Goal: Information Seeking & Learning: Learn about a topic

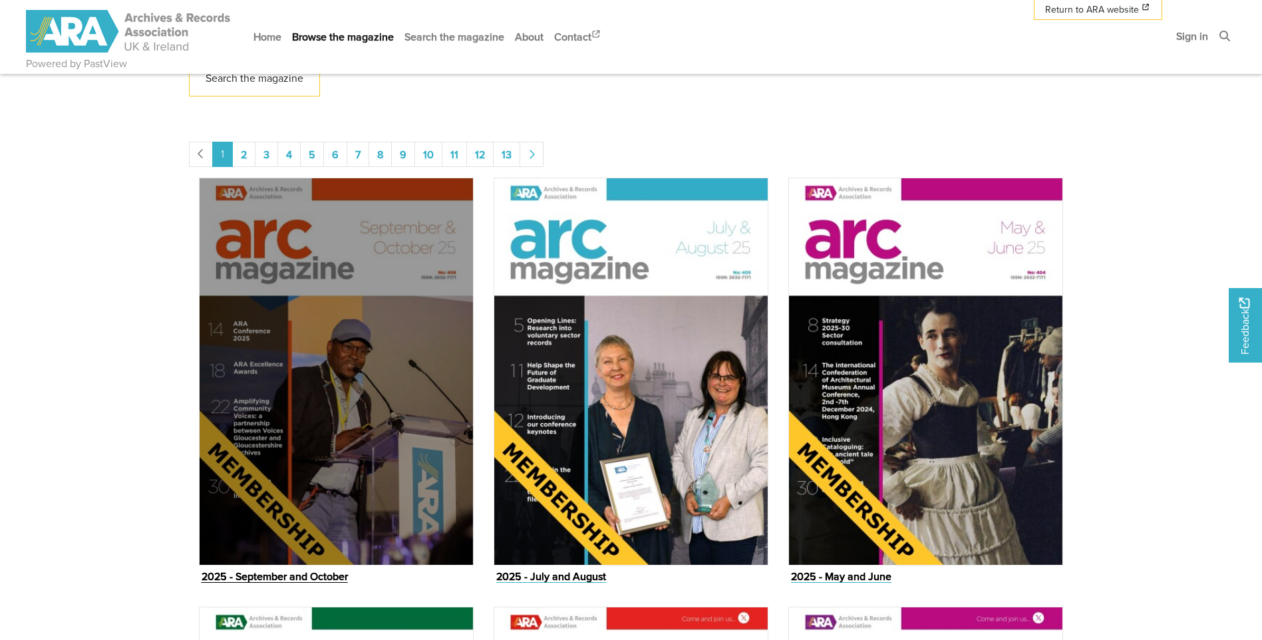
scroll to position [665, 0]
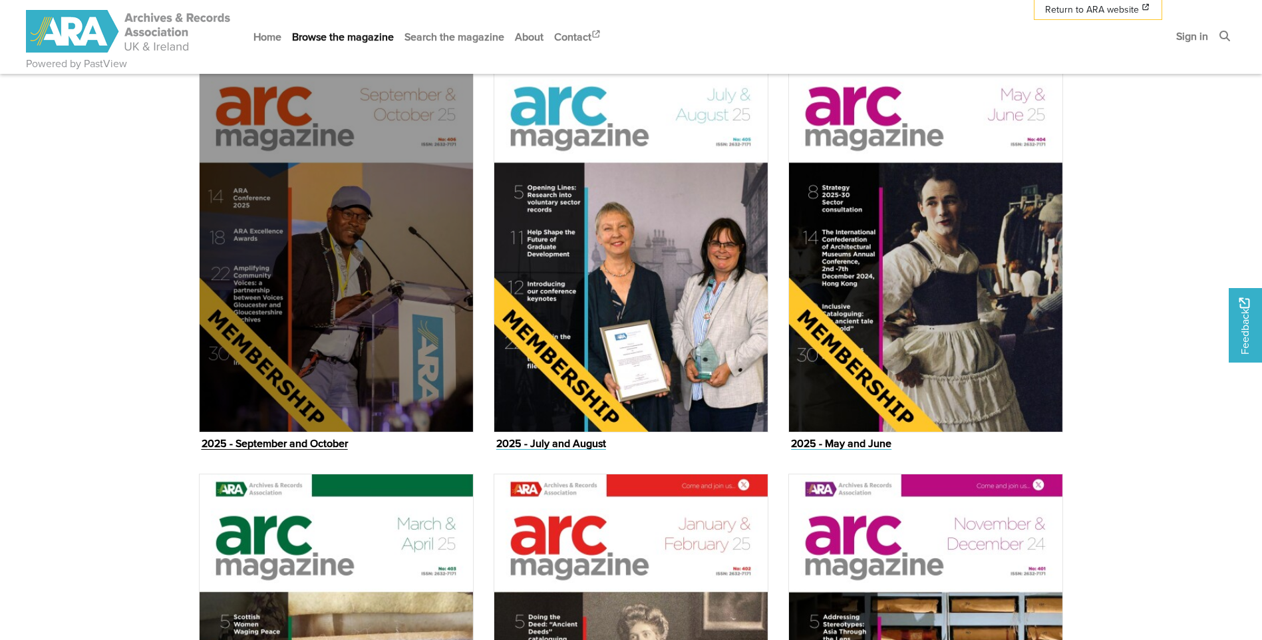
click at [350, 318] on img "Issue" at bounding box center [336, 239] width 275 height 388
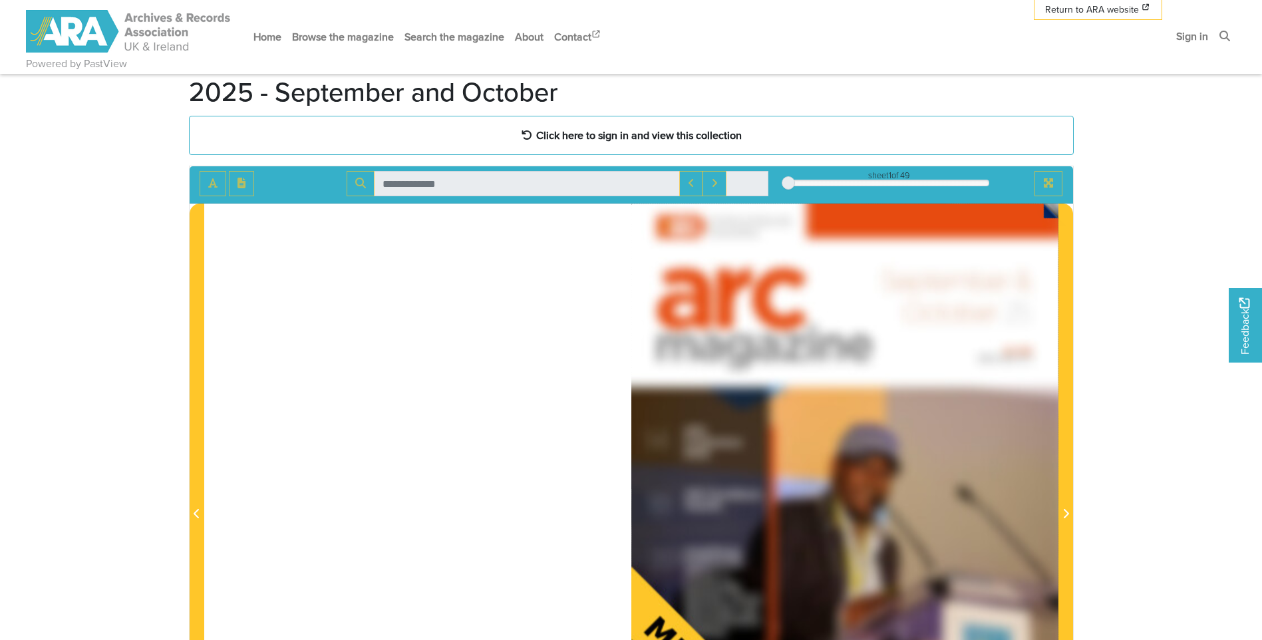
scroll to position [67, 0]
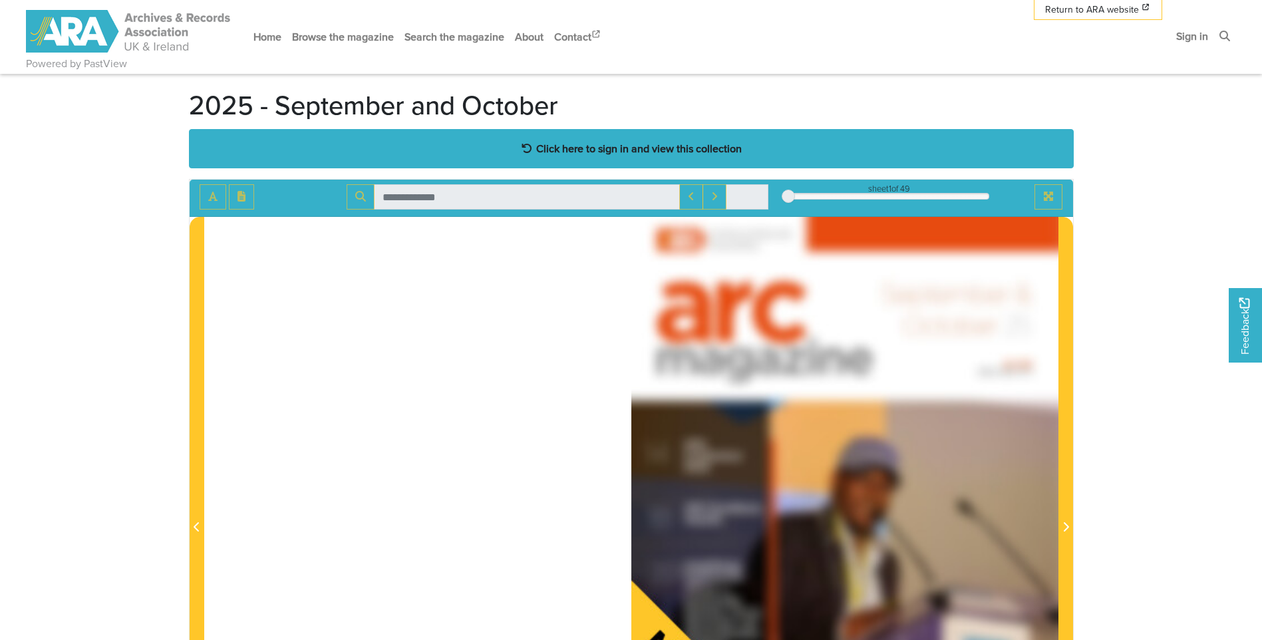
click at [592, 158] on div "Click here to sign in and view this collection" at bounding box center [631, 148] width 885 height 39
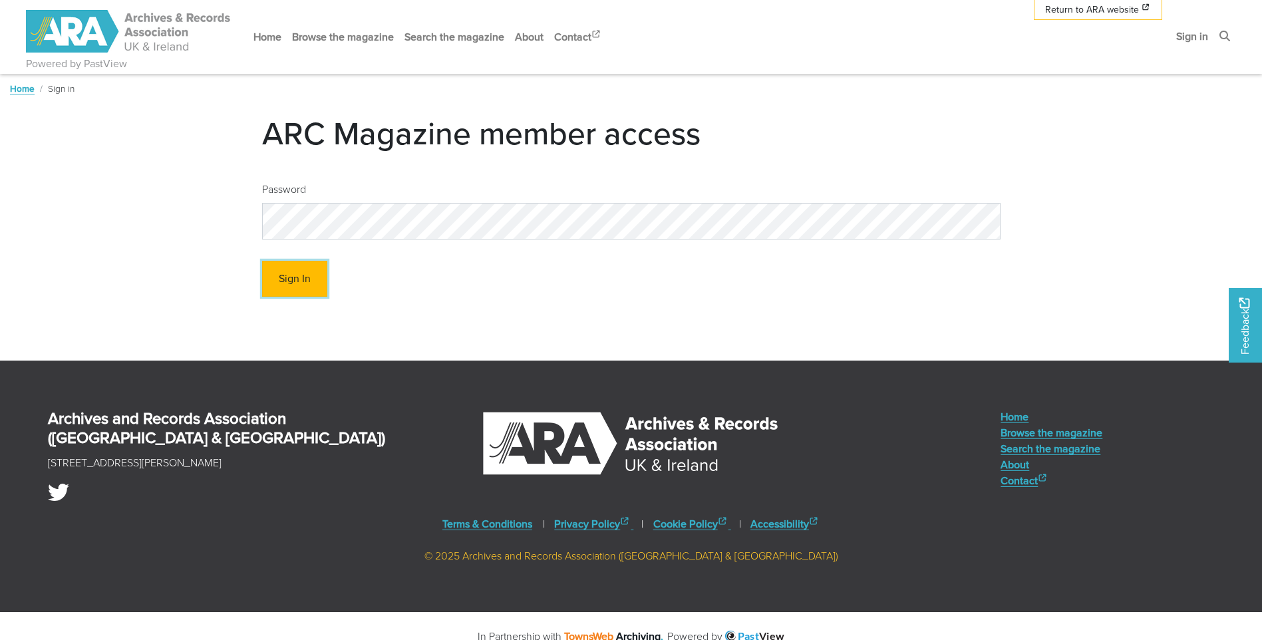
click at [293, 280] on button "Sign In" at bounding box center [294, 279] width 65 height 37
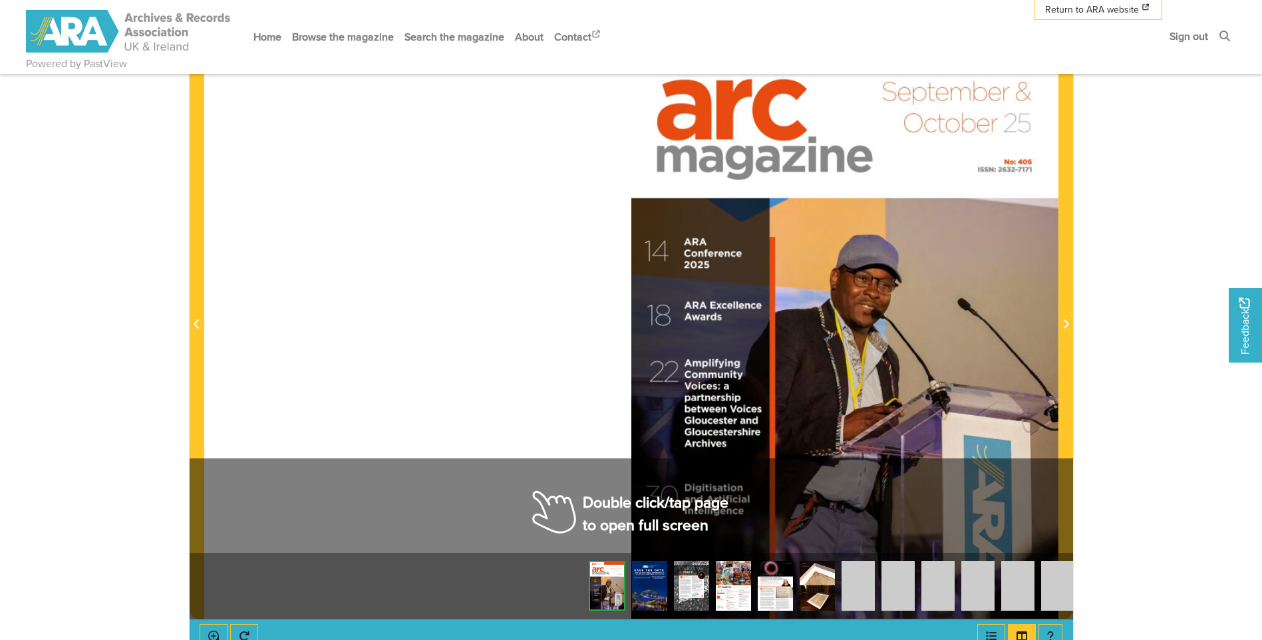
scroll to position [333, 0]
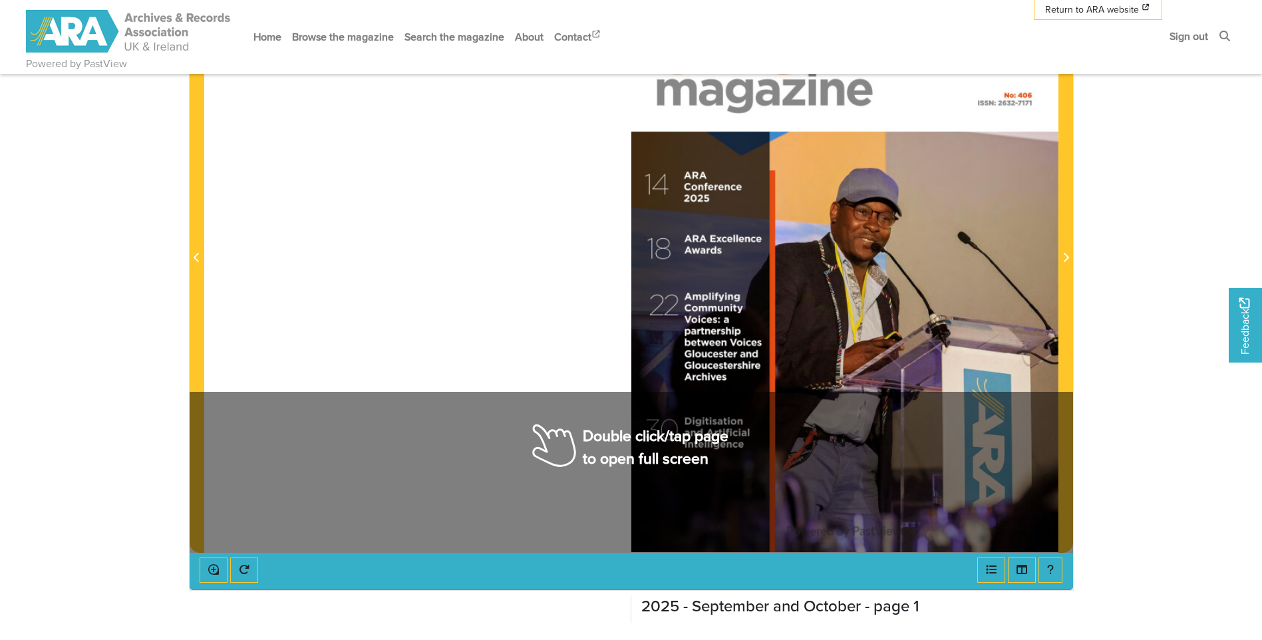
click at [577, 439] on div at bounding box center [631, 250] width 854 height 604
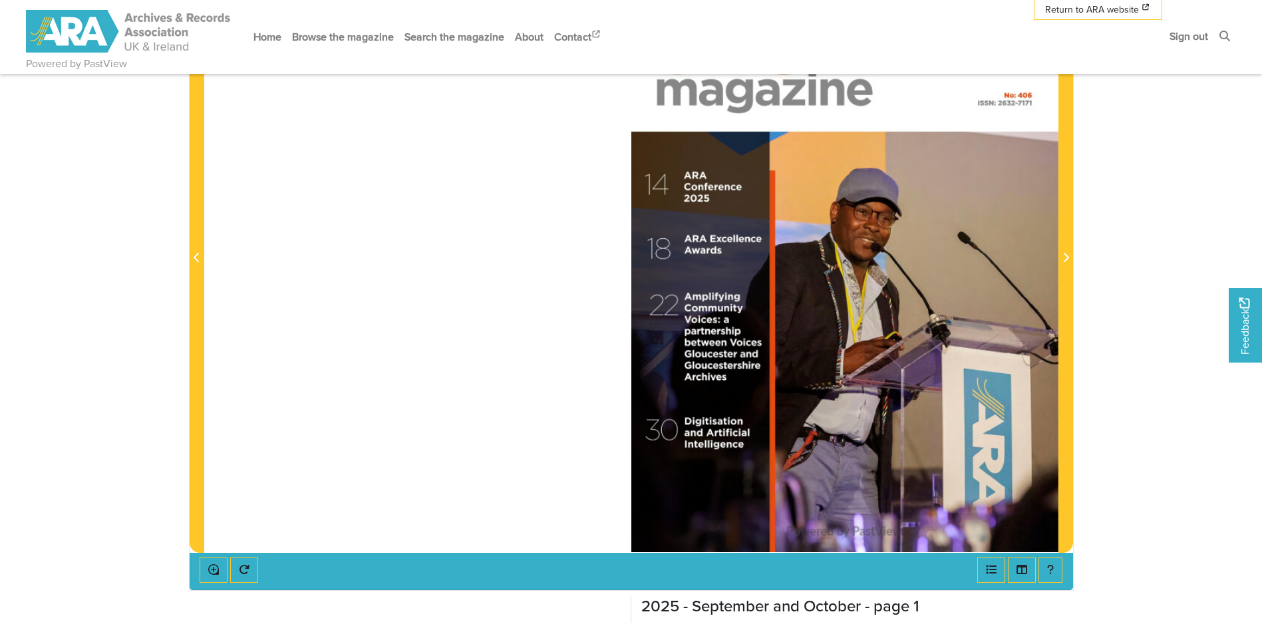
click at [788, 350] on div at bounding box center [844, 250] width 427 height 604
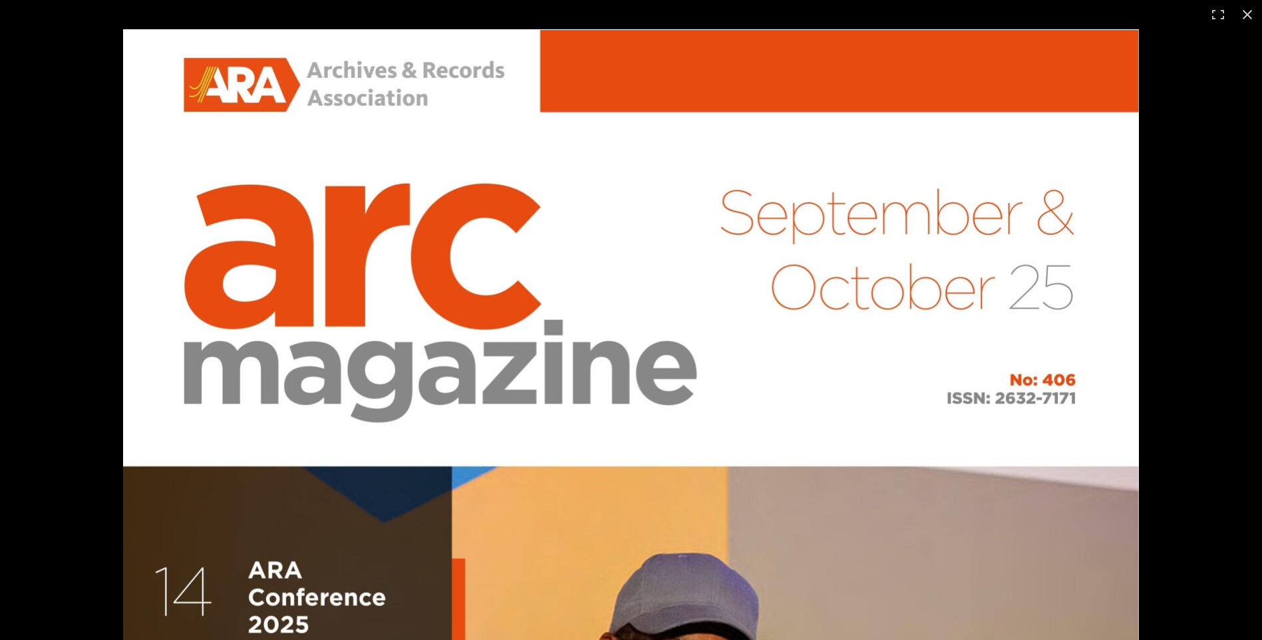
scroll to position [466, 0]
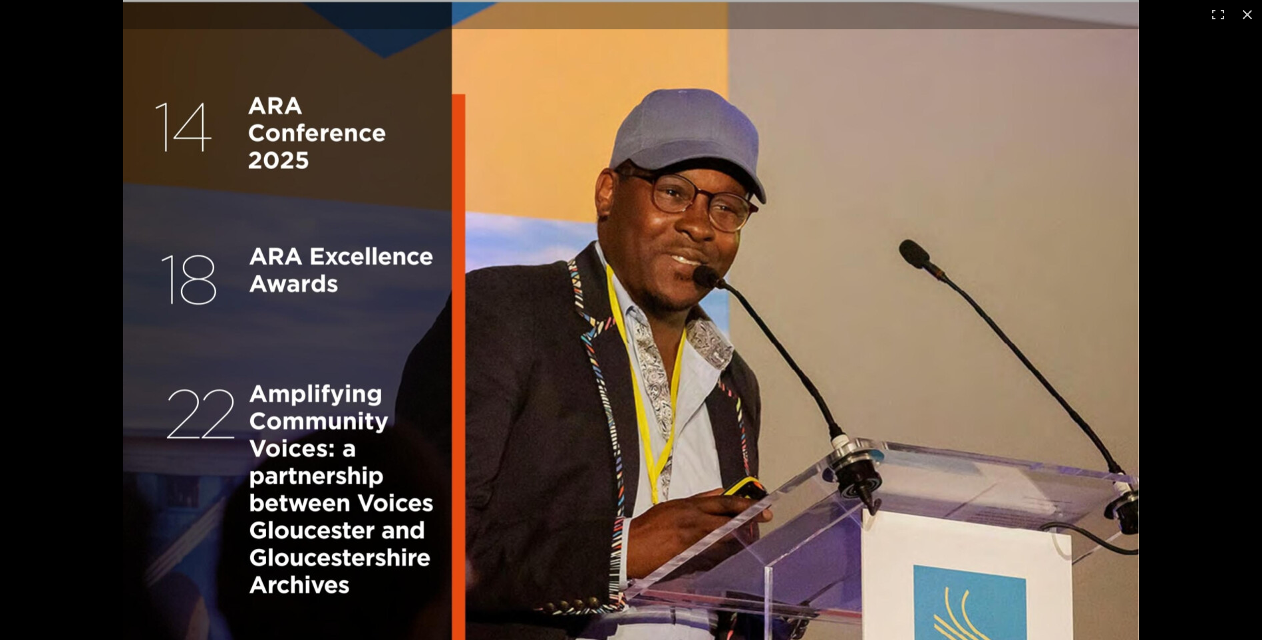
click at [829, 196] on img at bounding box center [631, 283] width 1016 height 1437
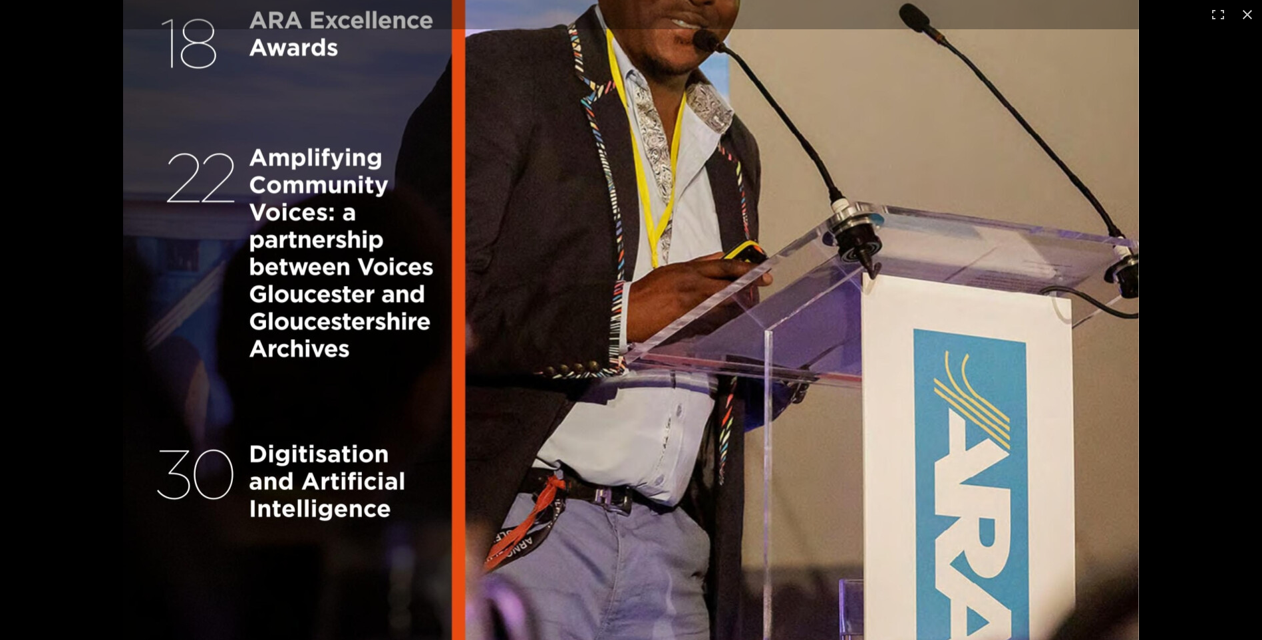
click at [788, 544] on img at bounding box center [631, 47] width 1016 height 1437
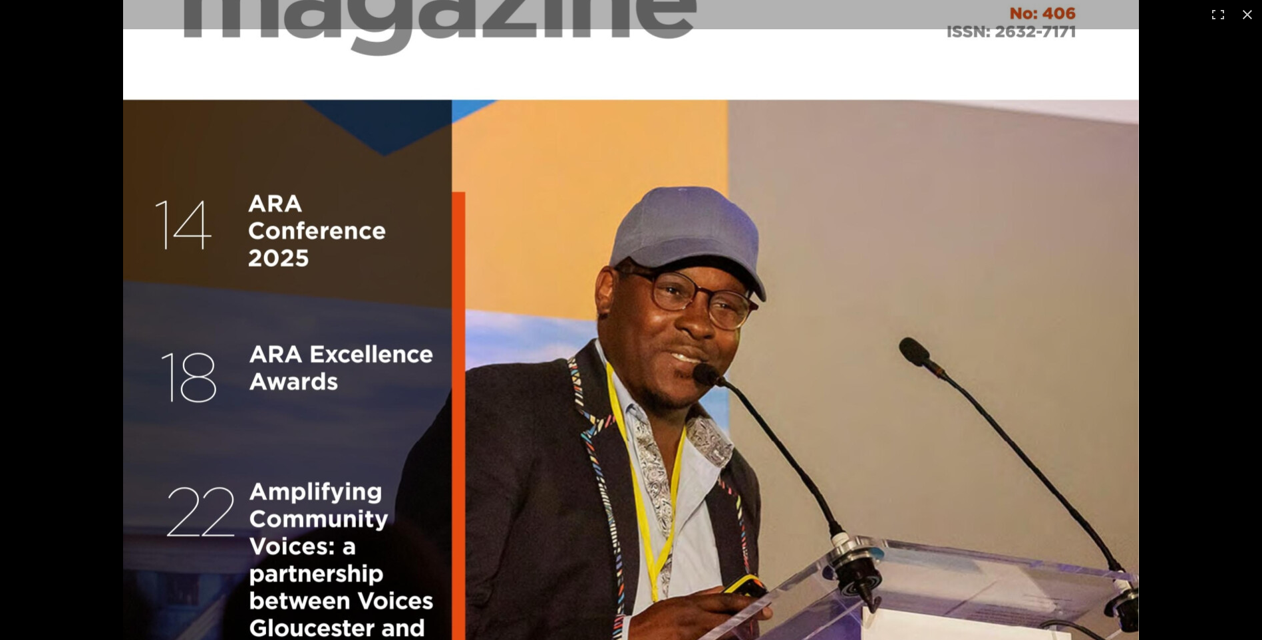
click at [790, 454] on img at bounding box center [631, 381] width 1016 height 1437
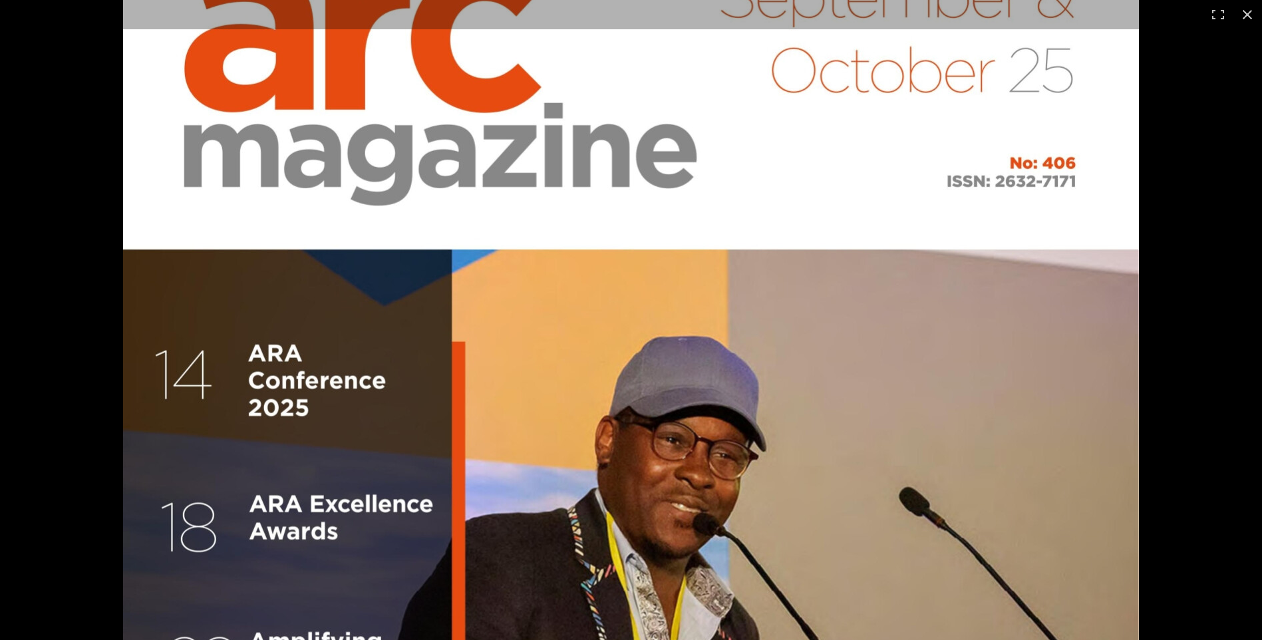
click at [842, 532] on img at bounding box center [631, 530] width 1016 height 1437
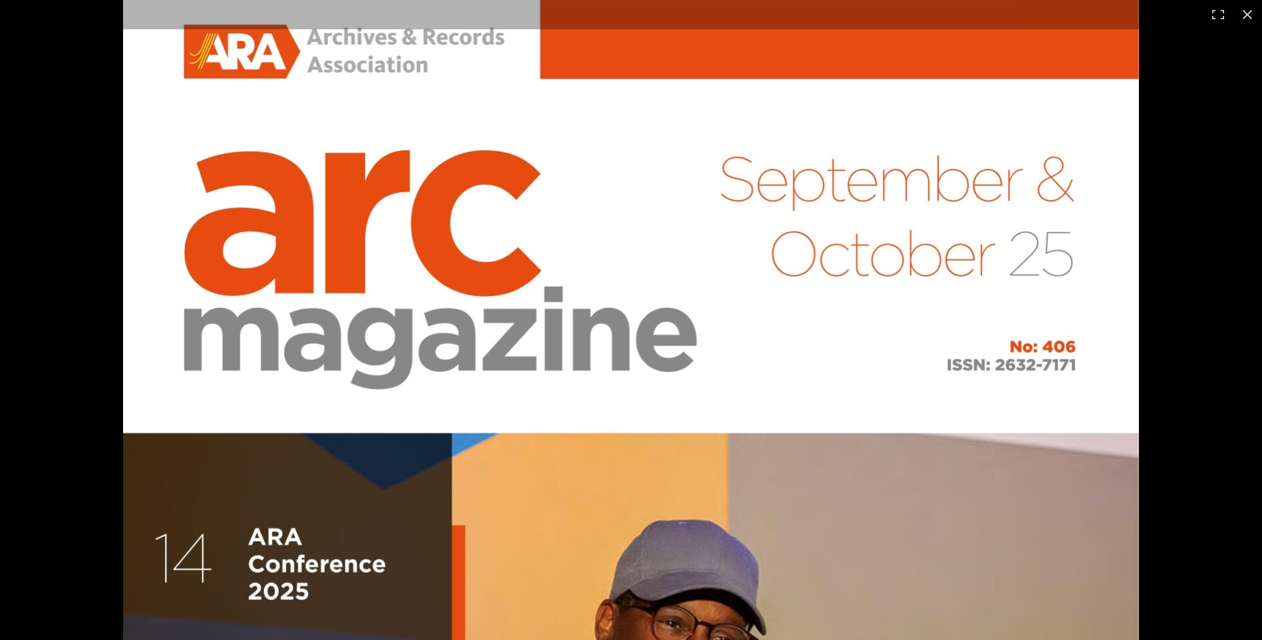
click at [802, 0] on html "Powered by PastView Menu" at bounding box center [631, 197] width 1262 height 1327
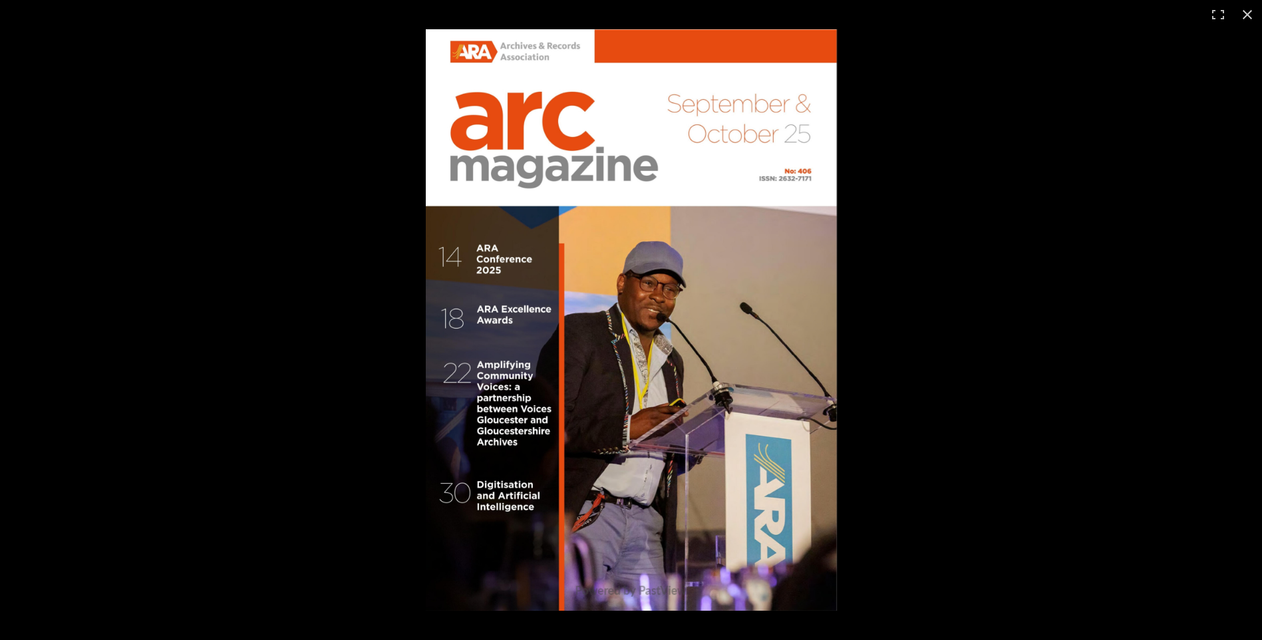
click at [1016, 168] on div at bounding box center [1057, 349] width 1262 height 640
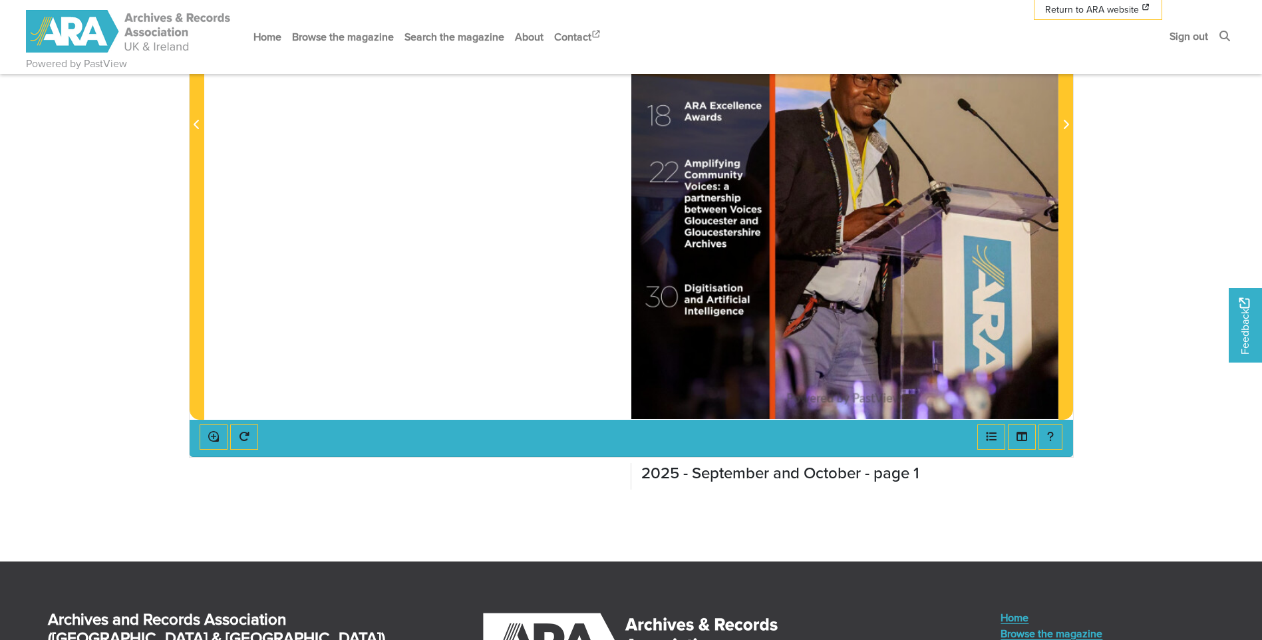
click at [1015, 168] on div at bounding box center [1057, 349] width 1262 height 640
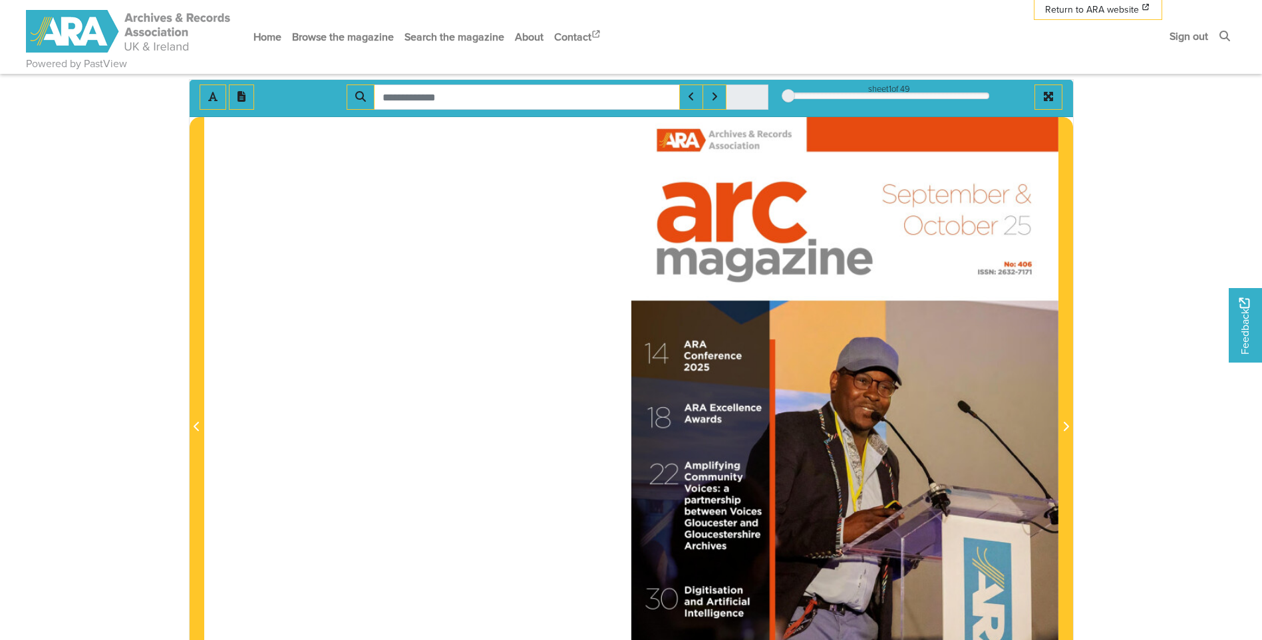
scroll to position [67, 0]
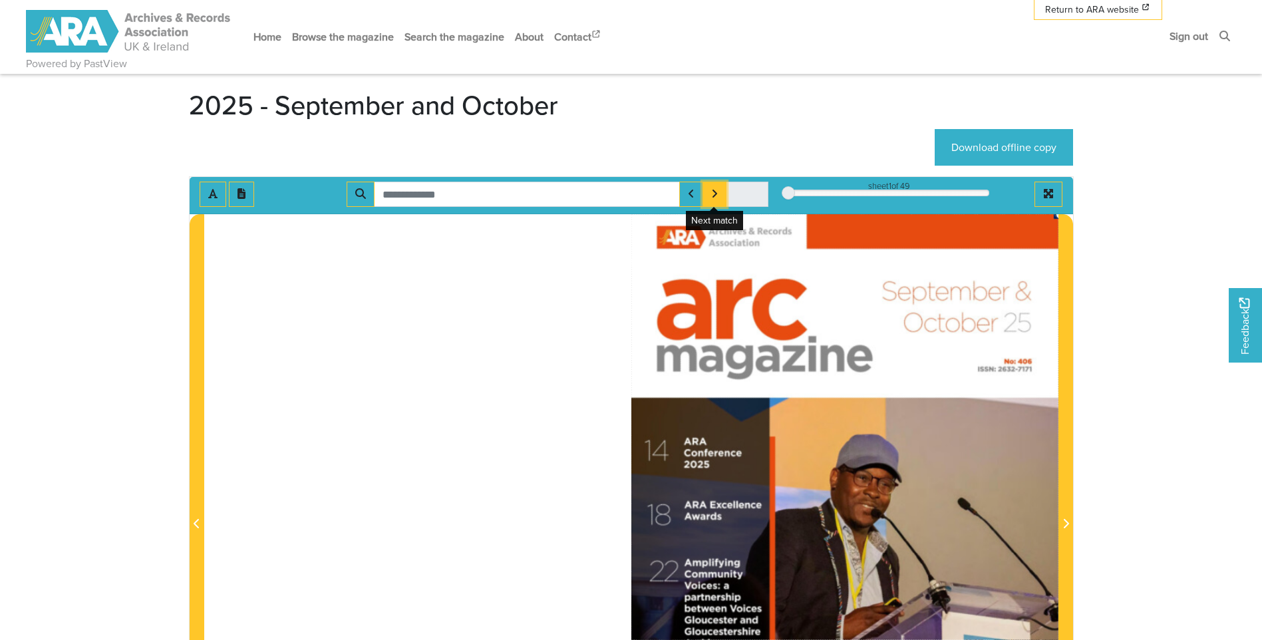
click at [713, 194] on icon "Next Match" at bounding box center [714, 193] width 7 height 11
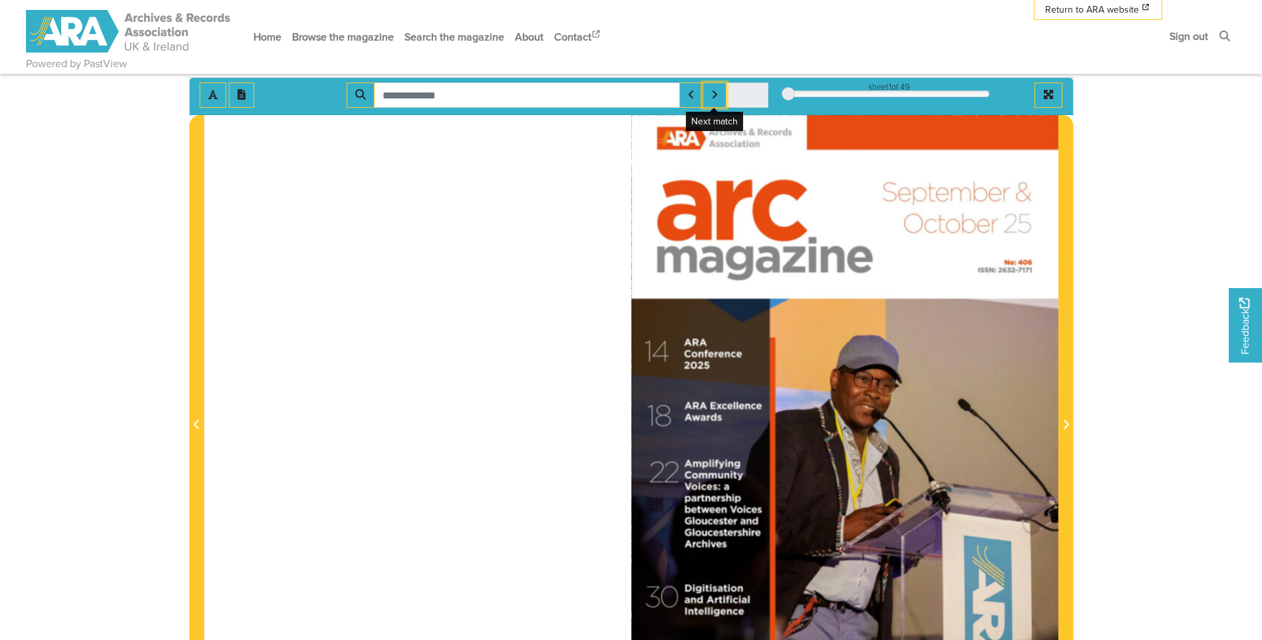
scroll to position [133, 0]
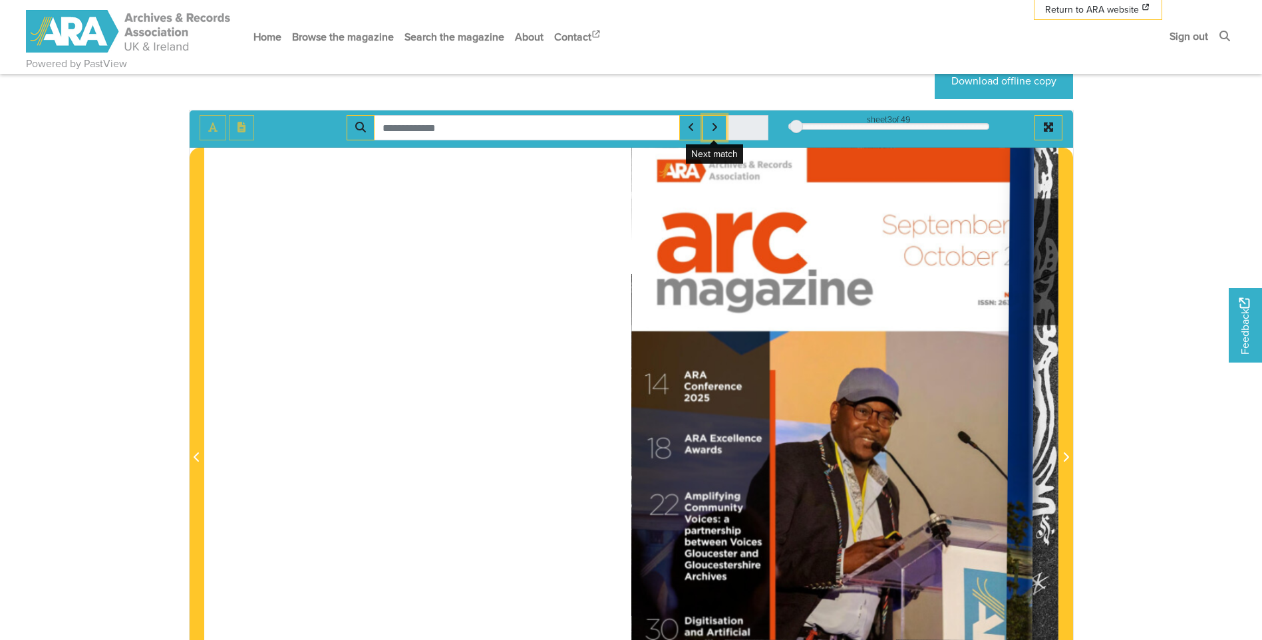
click at [796, 128] on div "3" at bounding box center [888, 126] width 201 height 13
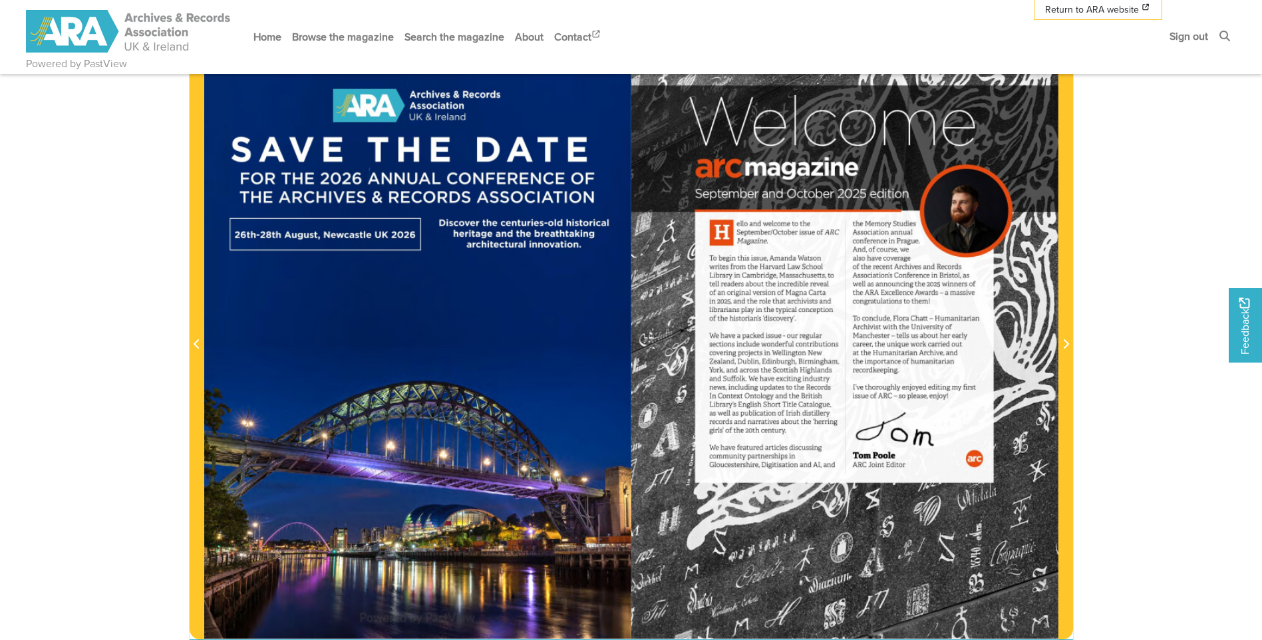
scroll to position [266, 0]
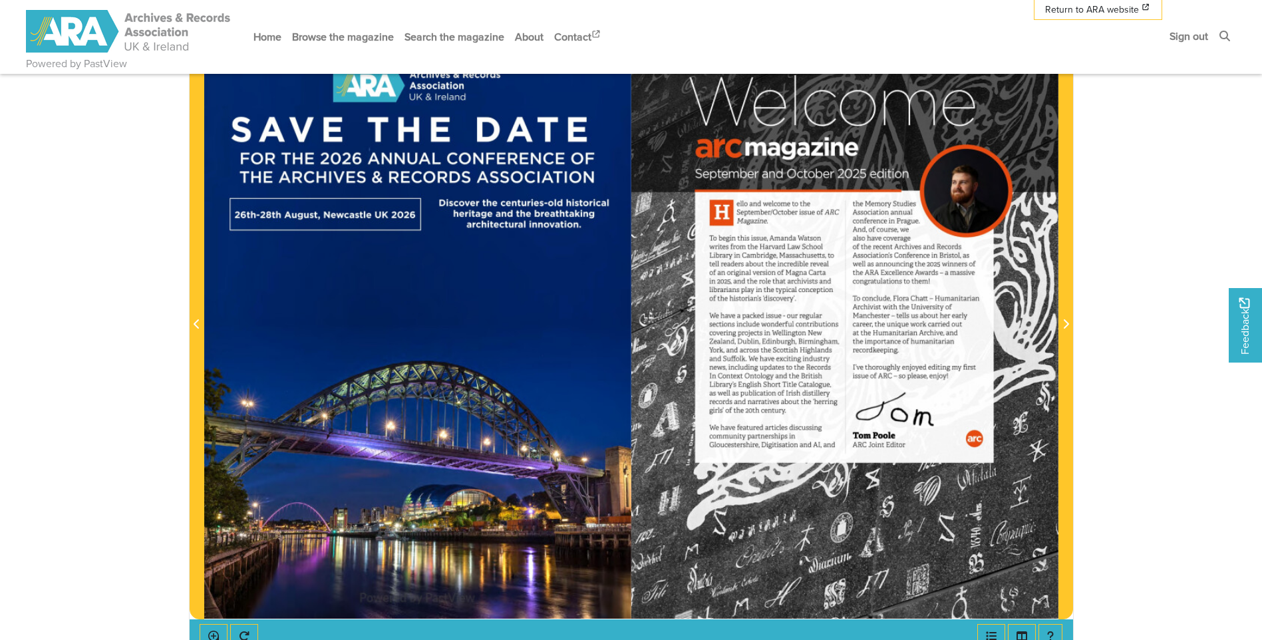
click at [793, 351] on div at bounding box center [844, 317] width 427 height 604
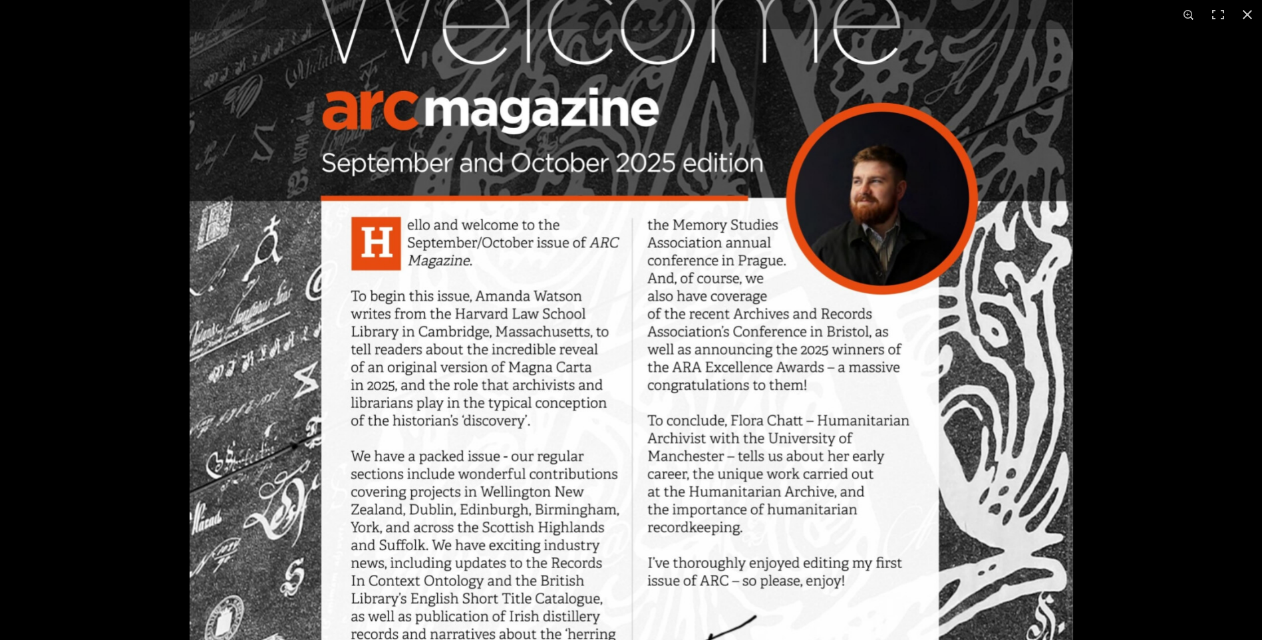
click at [552, 290] on img at bounding box center [632, 458] width 884 height 1249
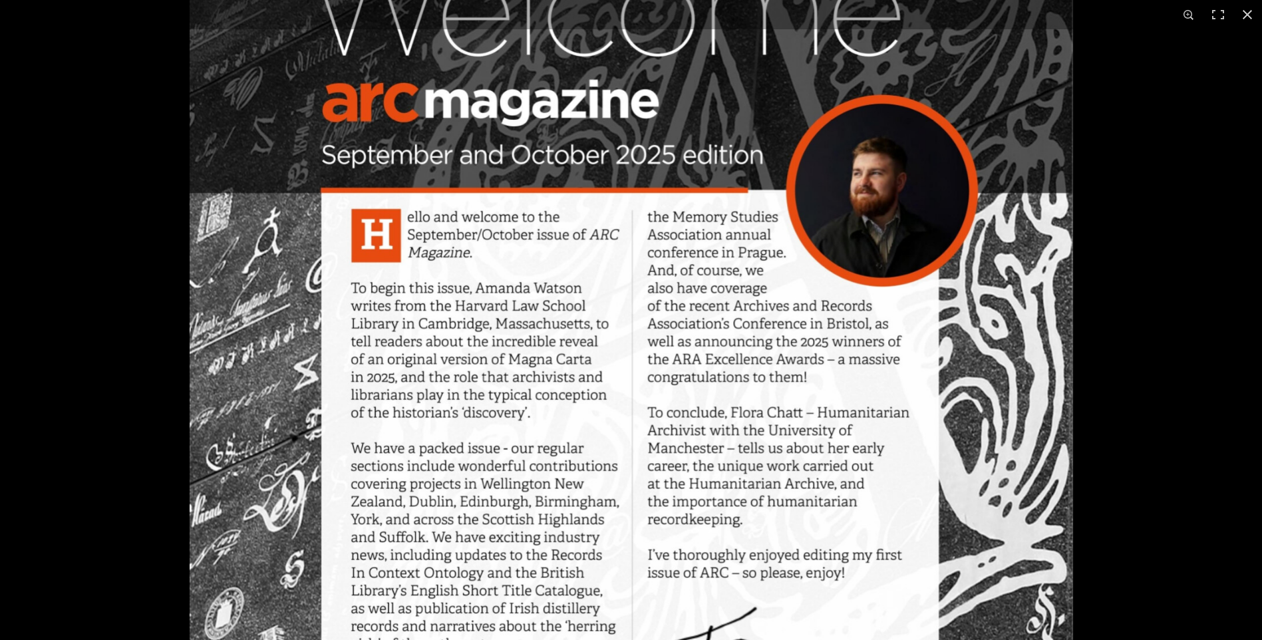
click at [550, 377] on img at bounding box center [632, 450] width 884 height 1249
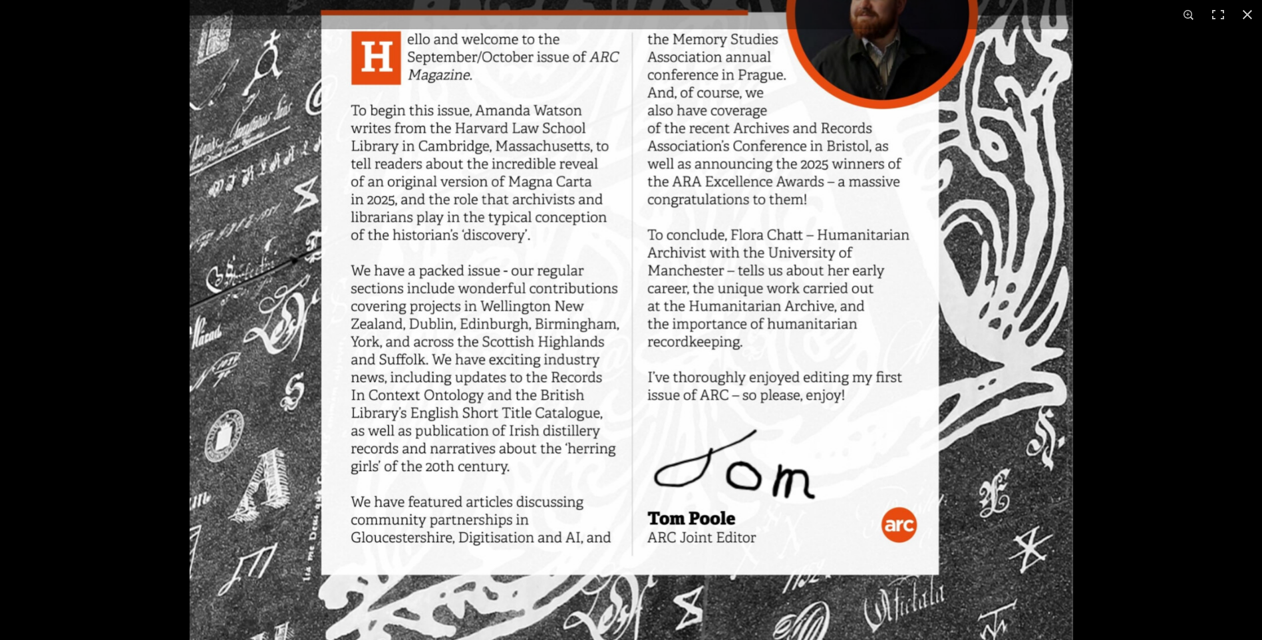
click at [542, 193] on img at bounding box center [632, 272] width 884 height 1249
click at [742, 129] on img at bounding box center [632, 271] width 884 height 1249
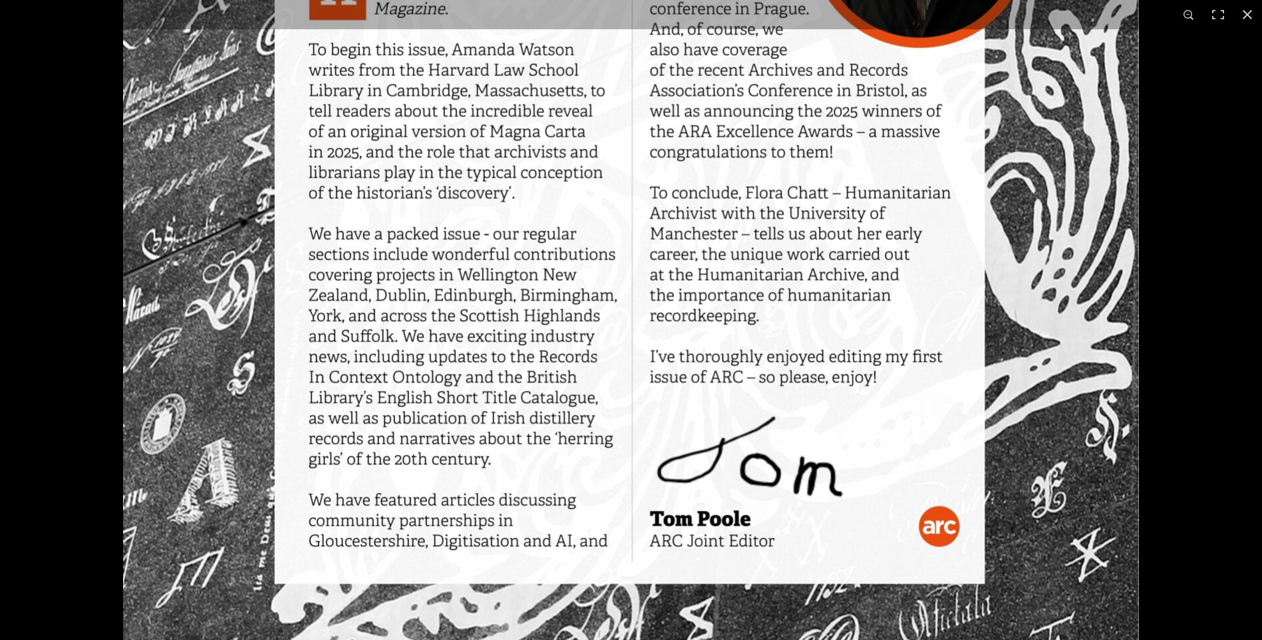
click at [524, 316] on img at bounding box center [631, 236] width 1016 height 1437
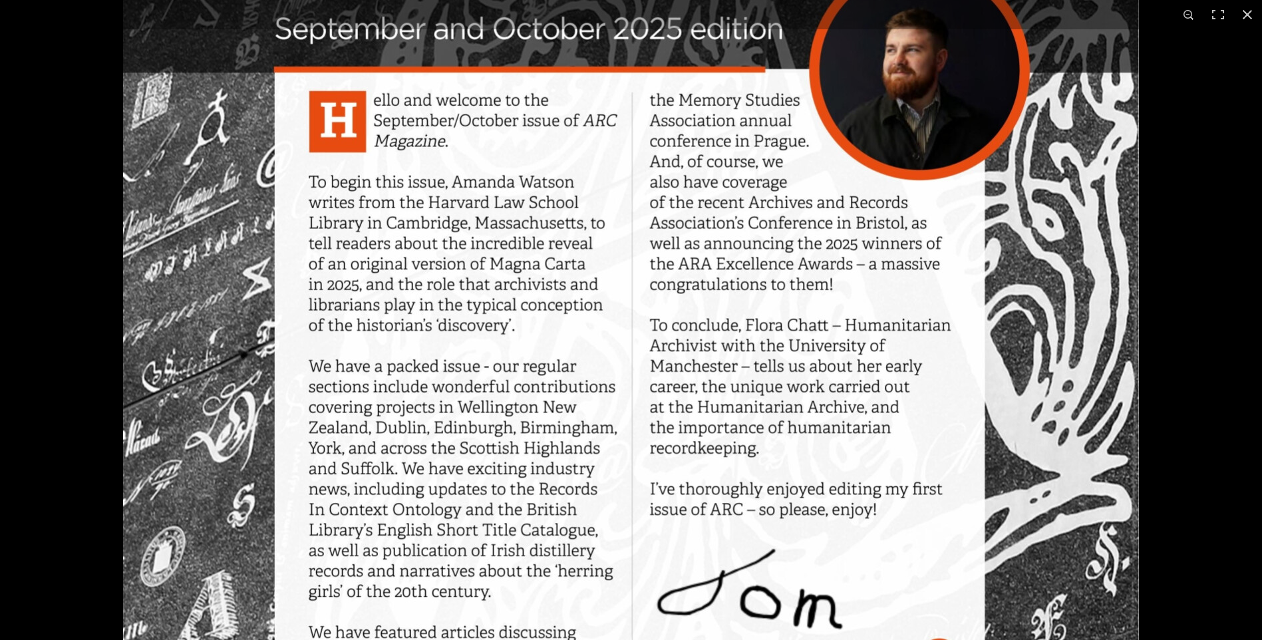
click at [558, 373] on img at bounding box center [631, 368] width 1016 height 1437
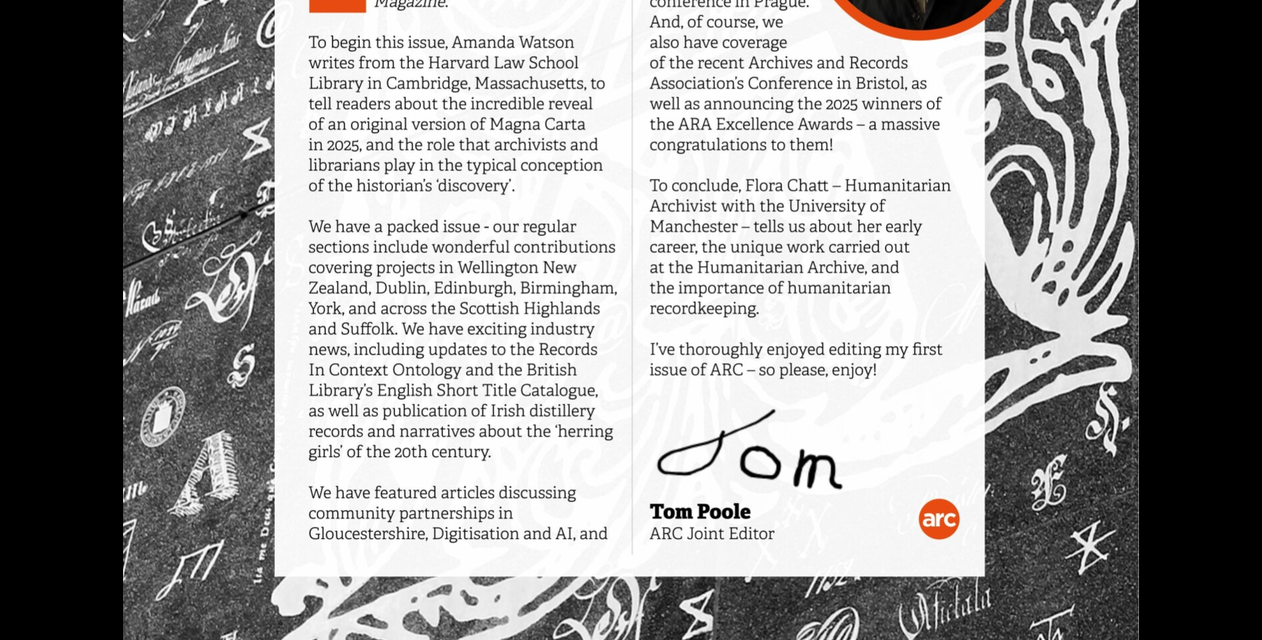
click at [443, 307] on img at bounding box center [631, 228] width 1016 height 1437
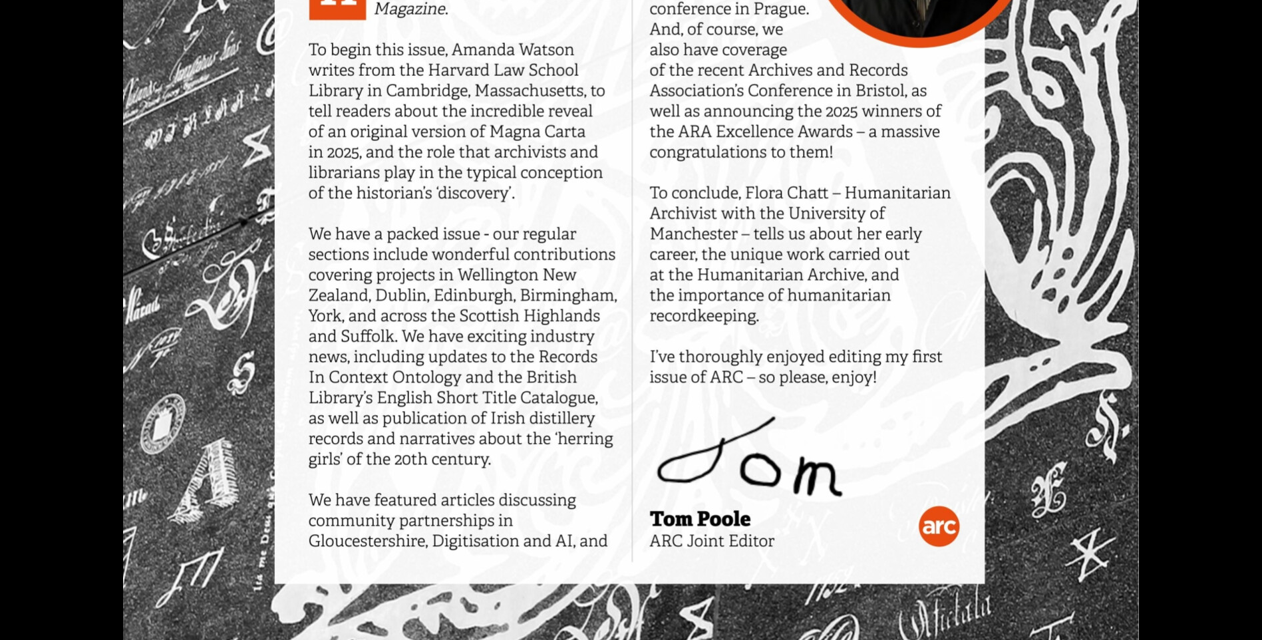
click at [438, 315] on img at bounding box center [631, 236] width 1016 height 1437
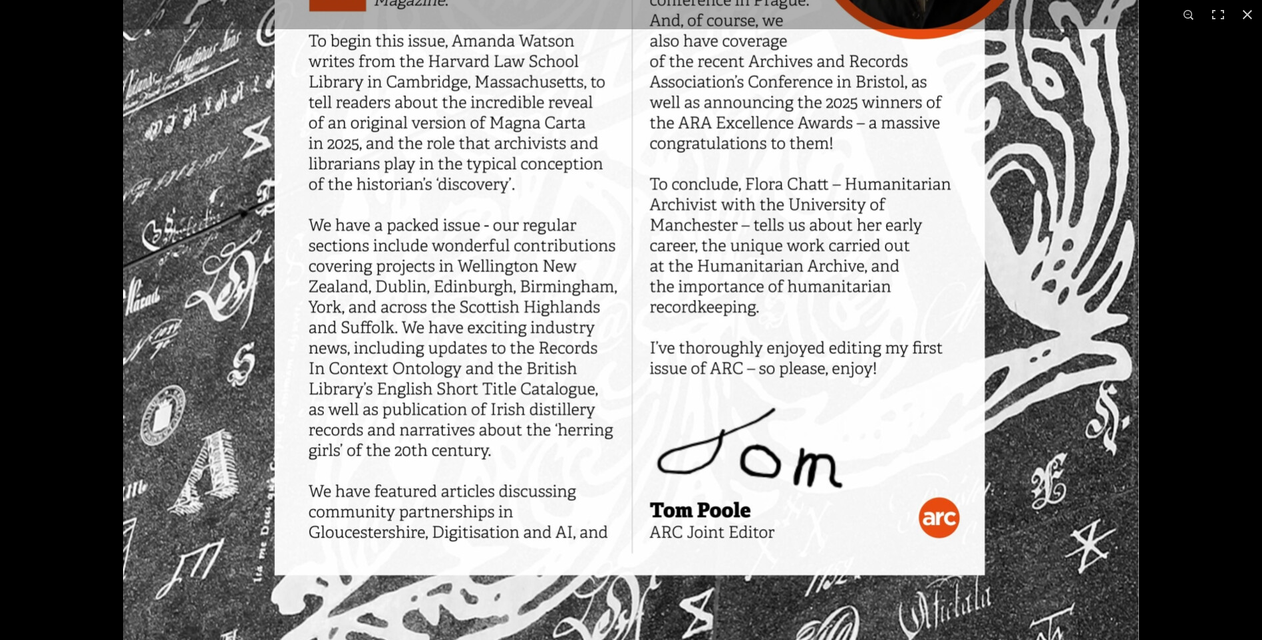
click at [471, 361] on img at bounding box center [631, 227] width 1016 height 1437
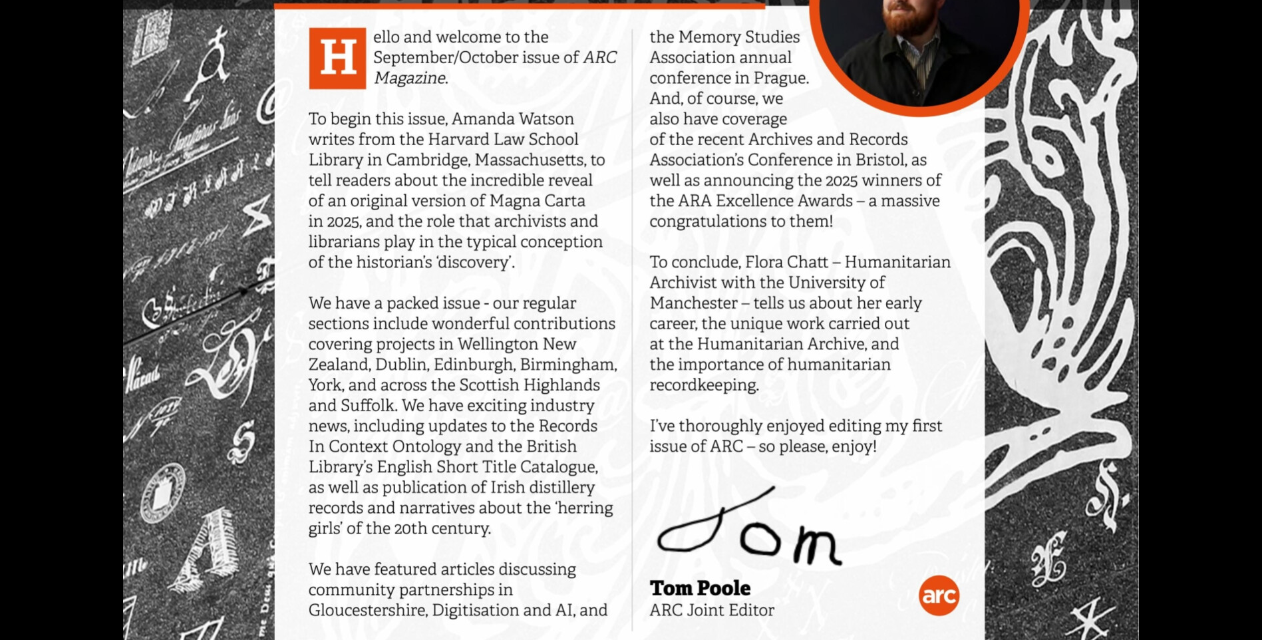
click at [509, 353] on img at bounding box center [631, 305] width 1016 height 1437
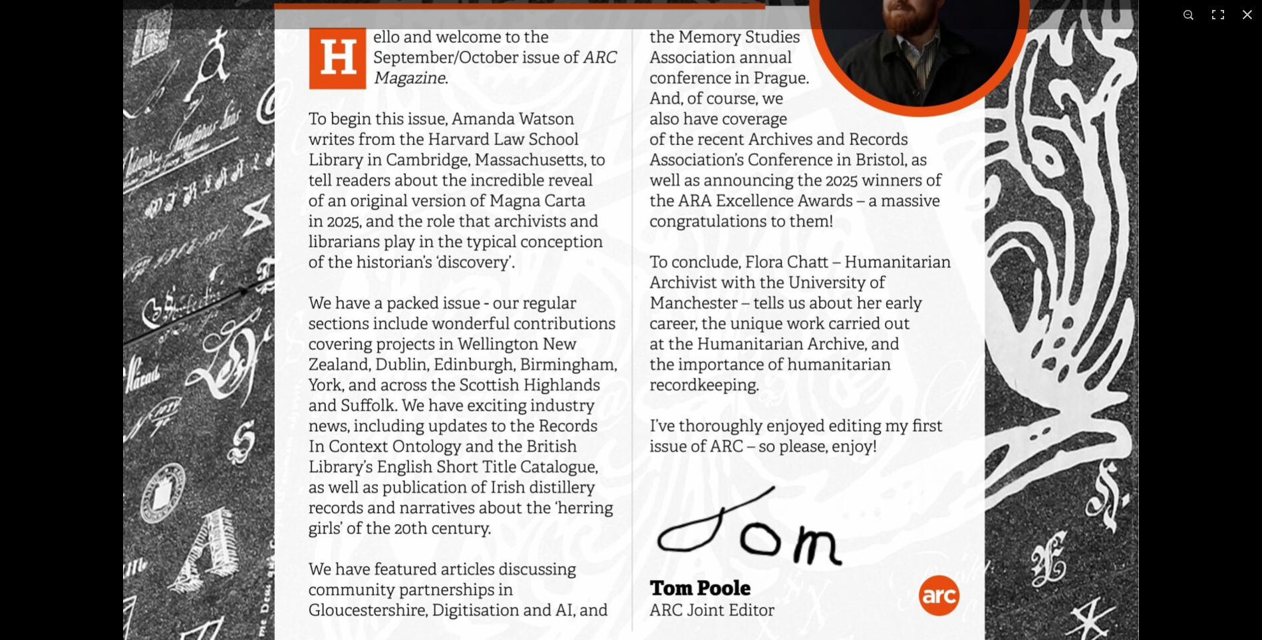
scroll to position [333, 0]
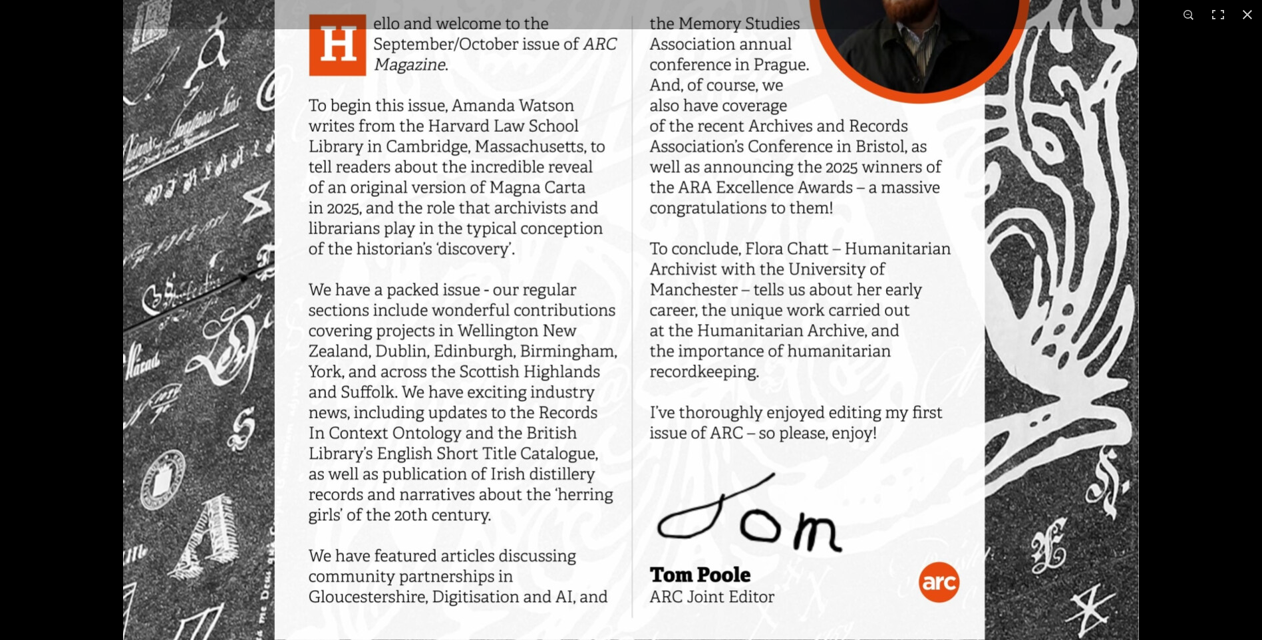
click at [514, 402] on img at bounding box center [631, 292] width 1016 height 1437
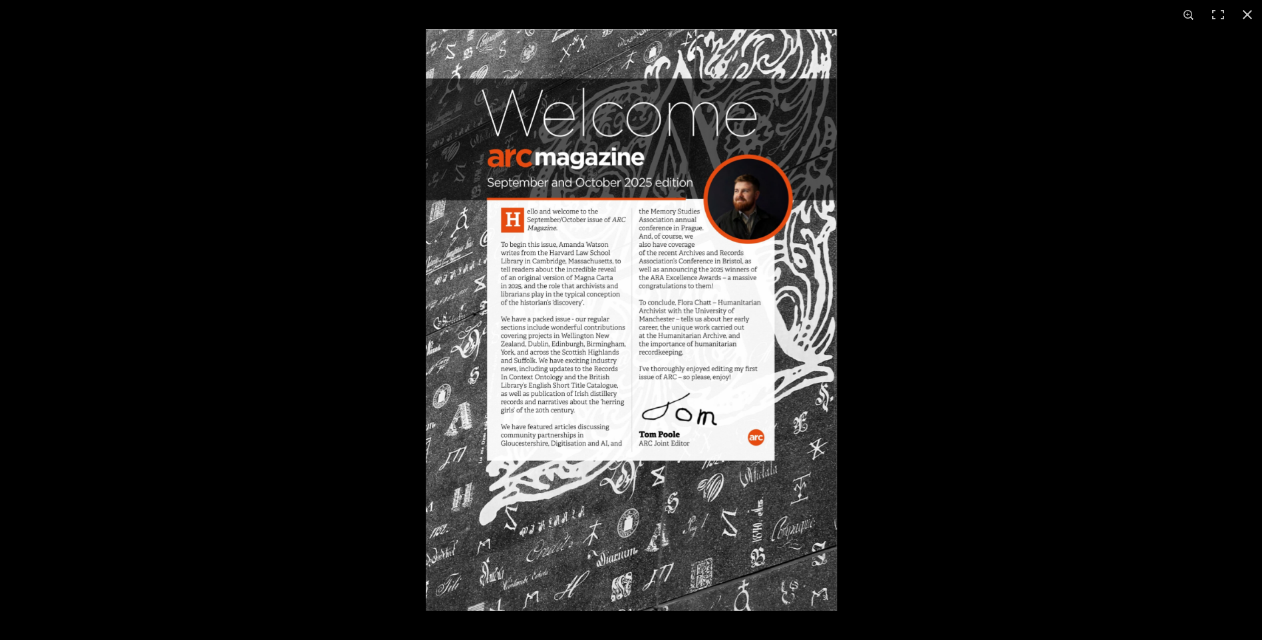
click at [671, 277] on img at bounding box center [631, 319] width 411 height 581
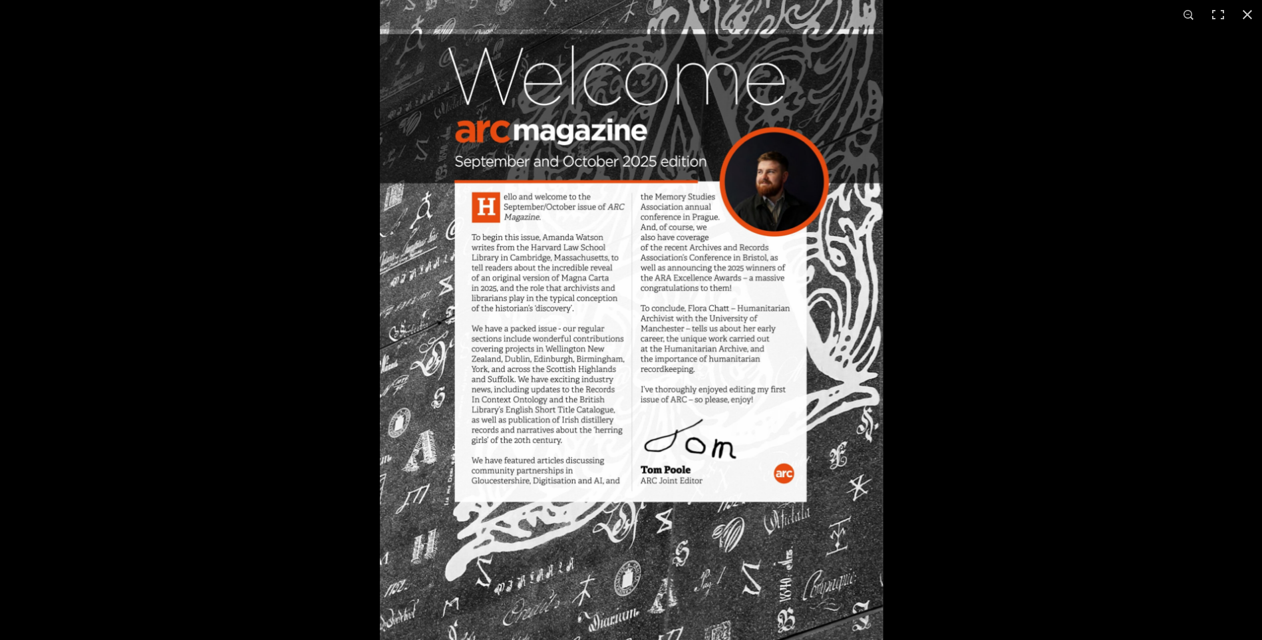
click at [671, 277] on img at bounding box center [632, 330] width 504 height 712
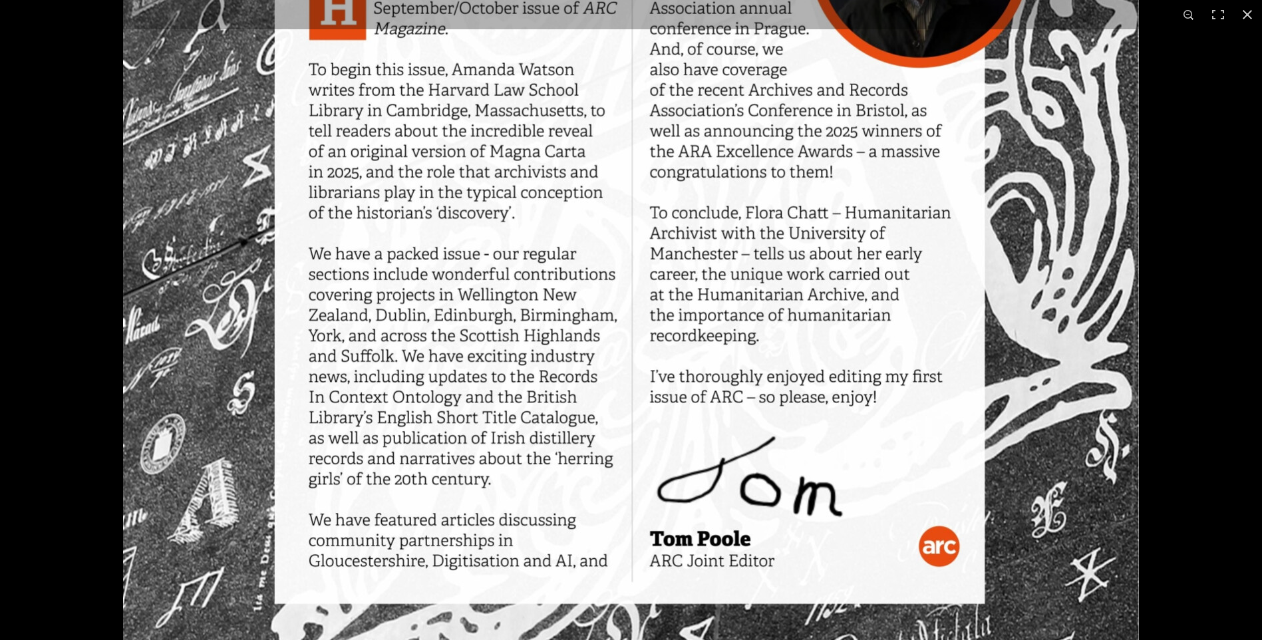
click at [510, 272] on img at bounding box center [631, 256] width 1016 height 1437
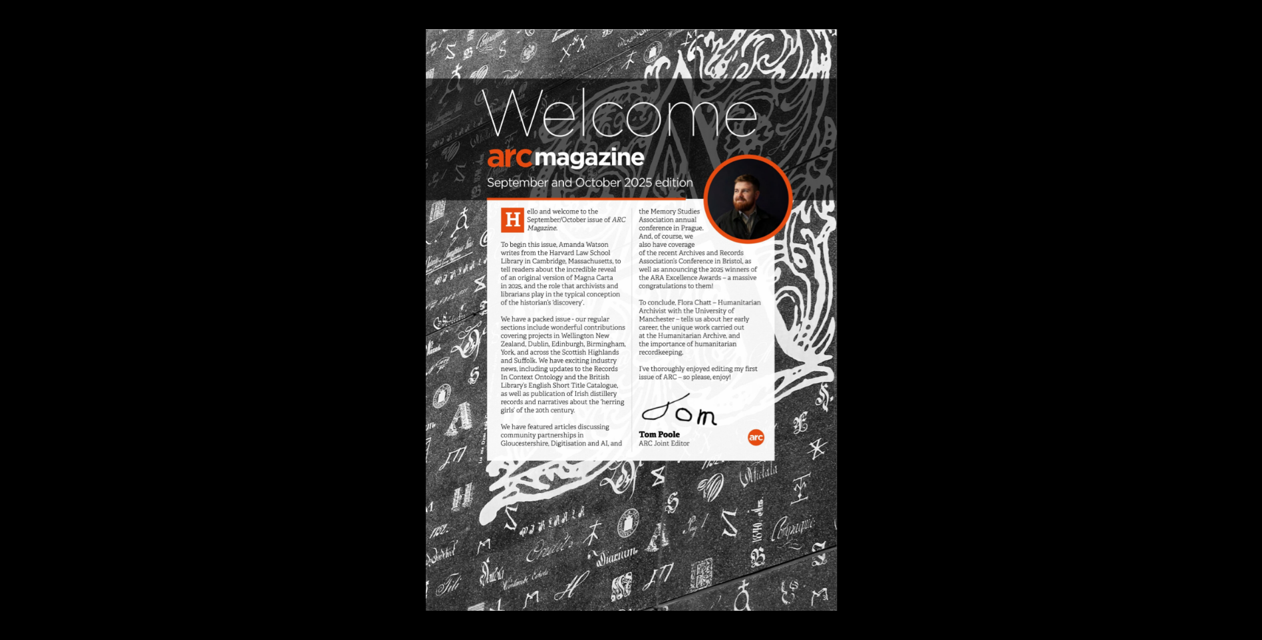
click at [642, 238] on img at bounding box center [631, 319] width 411 height 581
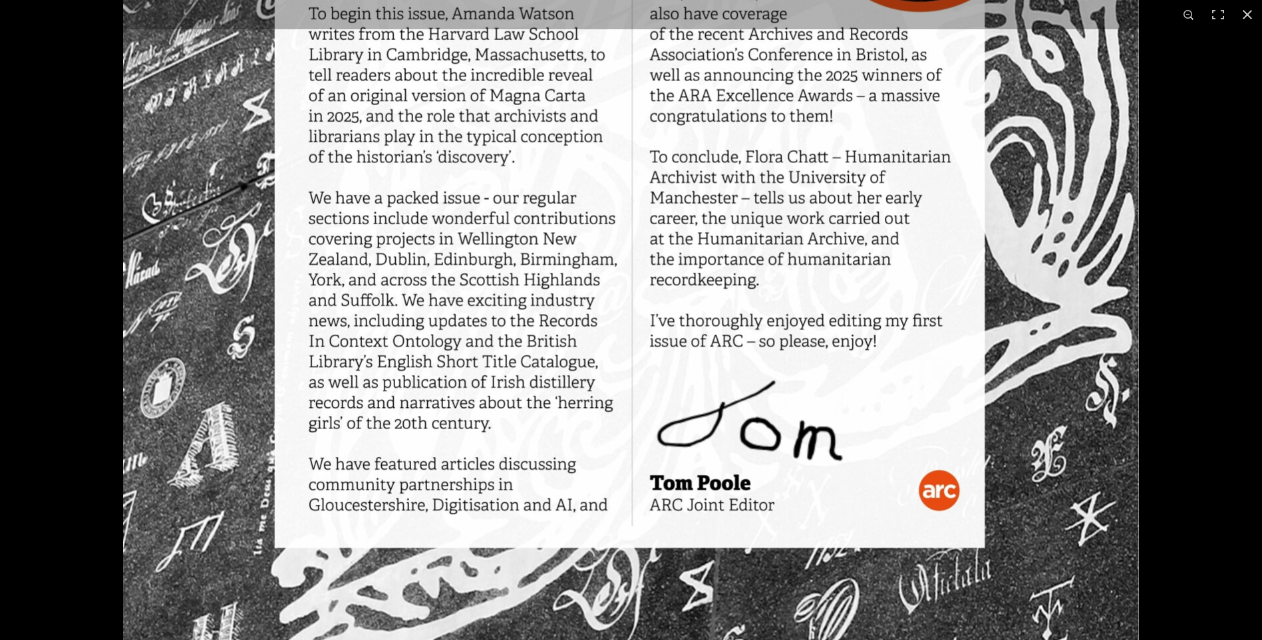
click at [589, 153] on img at bounding box center [631, 200] width 1016 height 1437
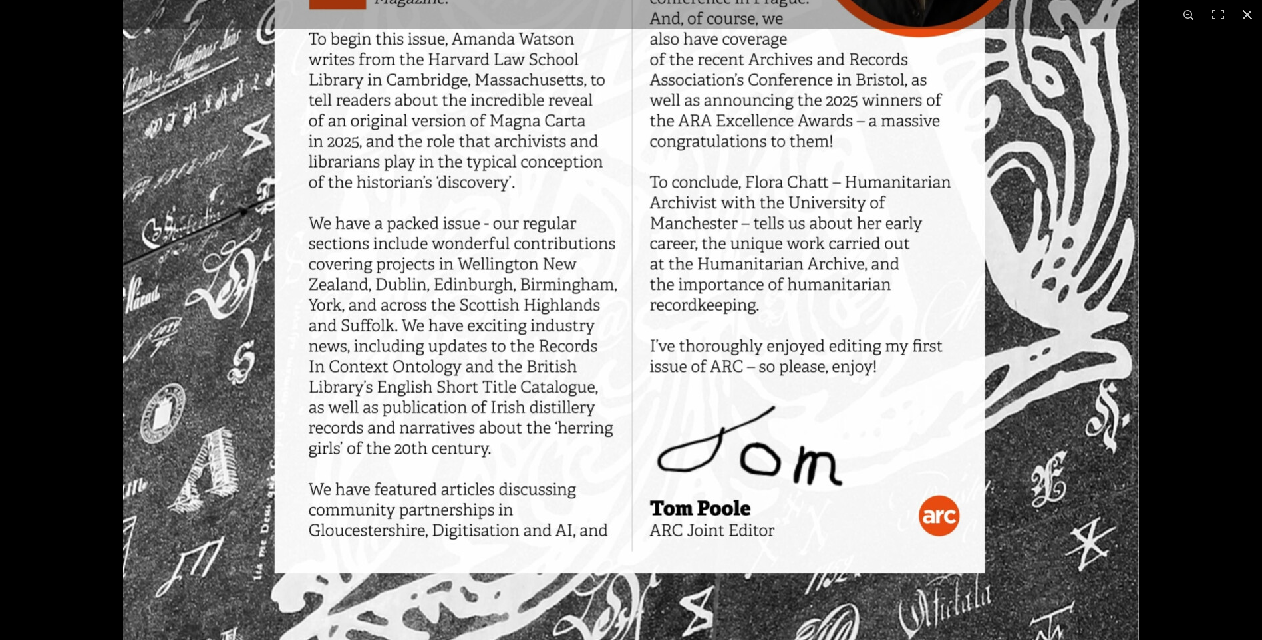
click at [549, 254] on img at bounding box center [631, 225] width 1016 height 1437
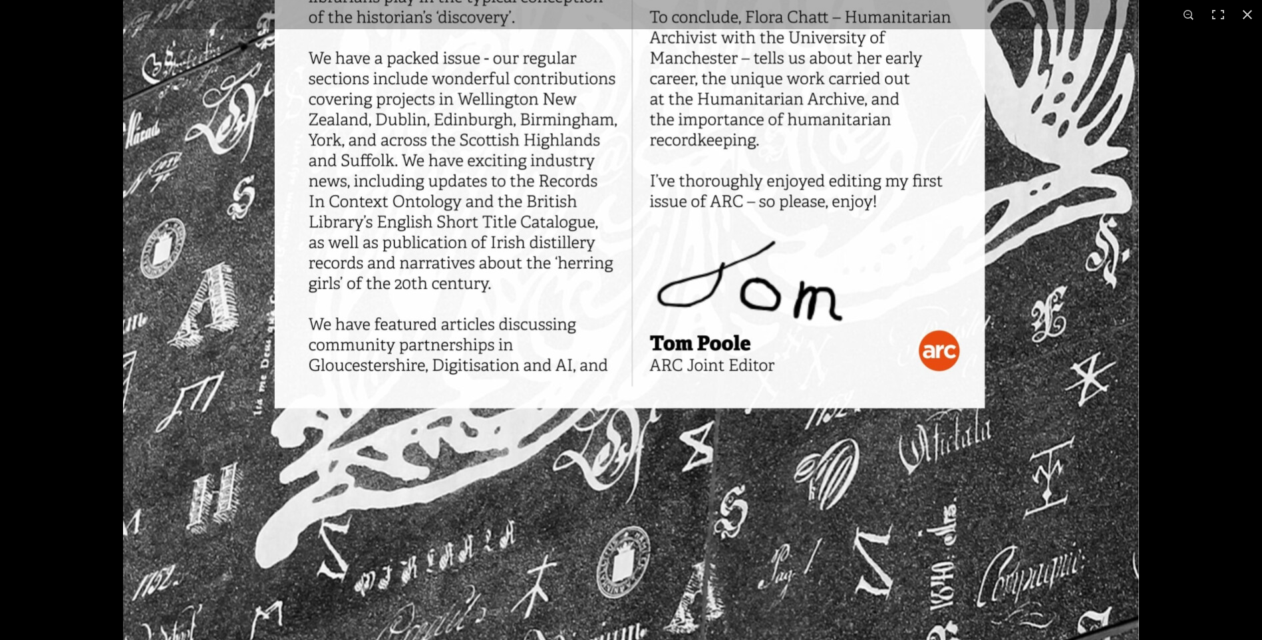
click at [518, 180] on img at bounding box center [631, 60] width 1016 height 1437
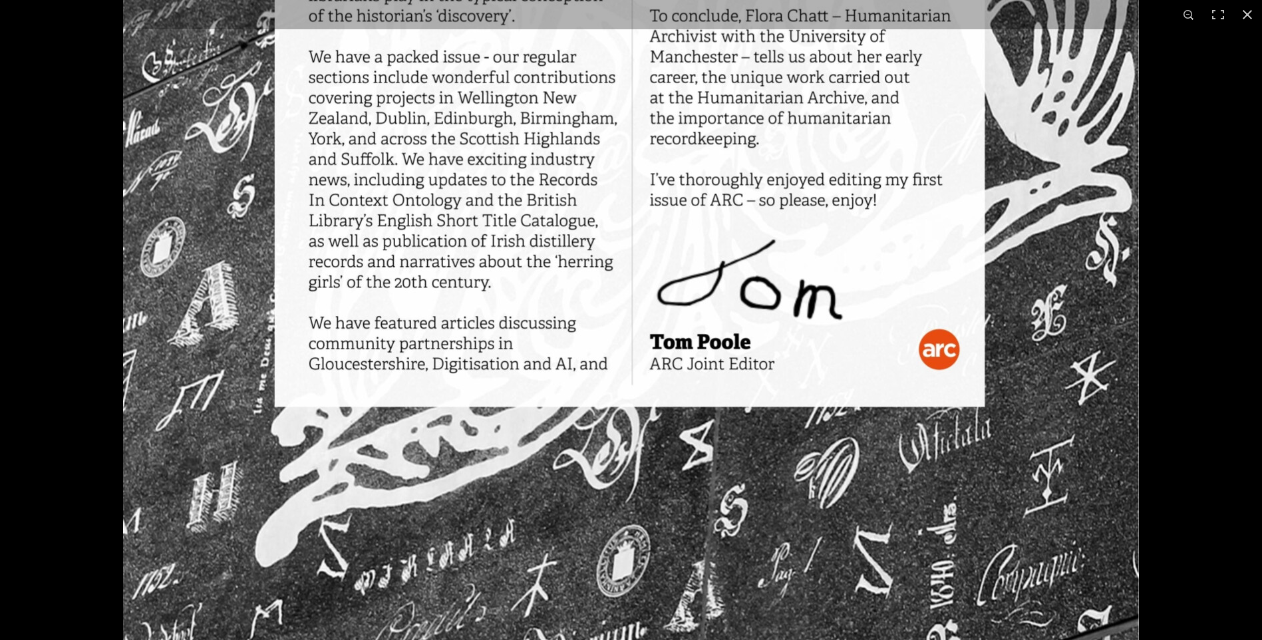
click at [563, 317] on img at bounding box center [631, 59] width 1016 height 1437
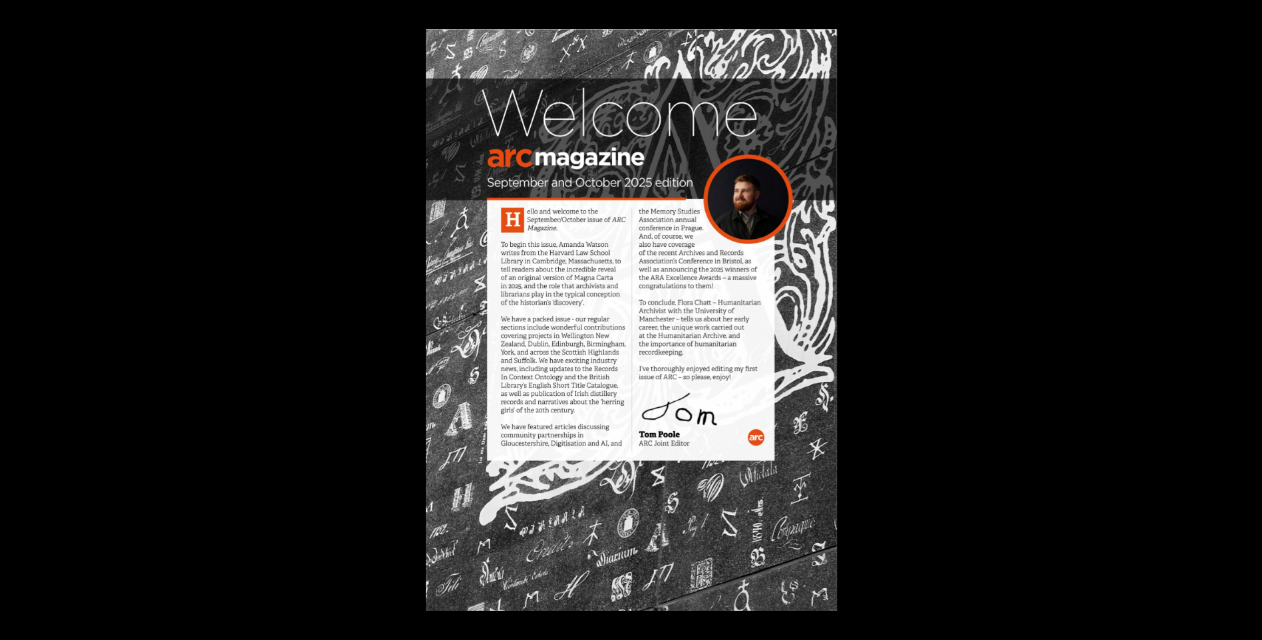
click at [576, 237] on img at bounding box center [631, 319] width 411 height 581
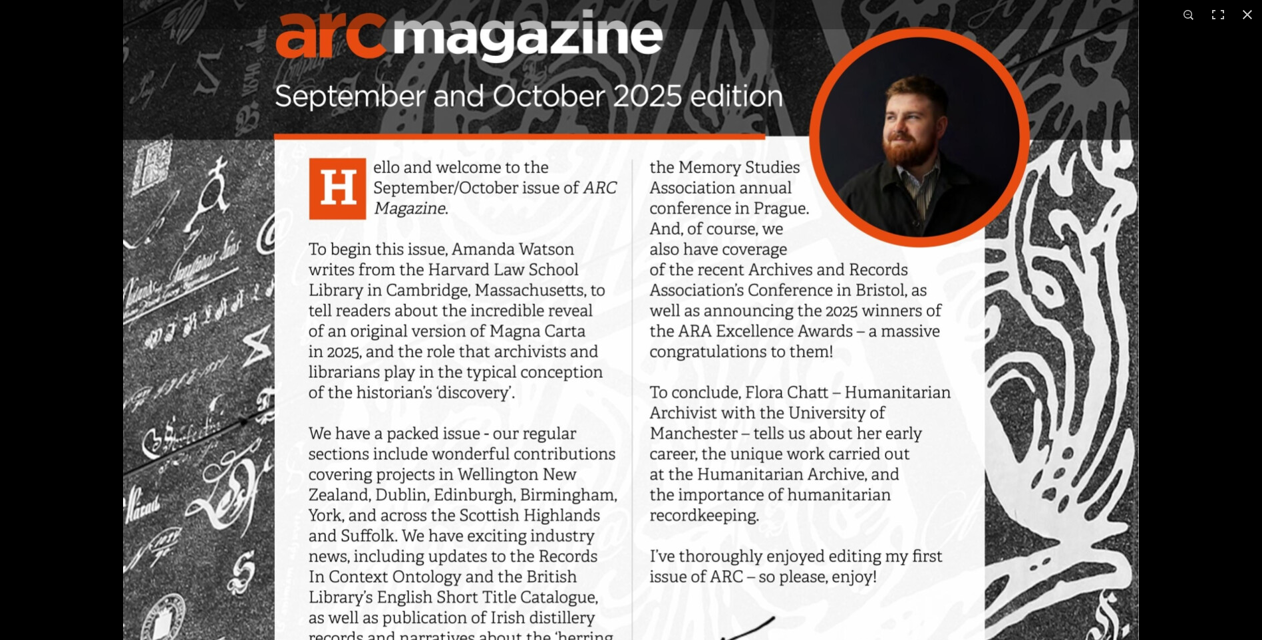
click at [539, 411] on img at bounding box center [631, 435] width 1016 height 1437
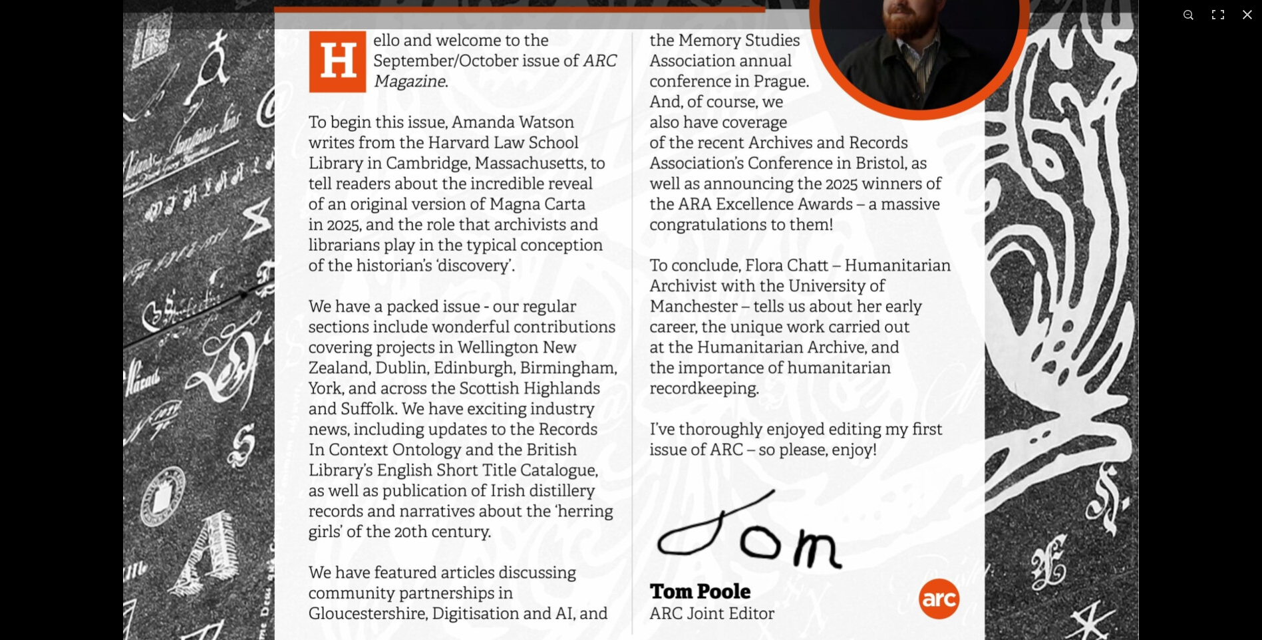
click at [615, 353] on img at bounding box center [631, 308] width 1016 height 1437
click at [723, 124] on img at bounding box center [631, 308] width 1016 height 1437
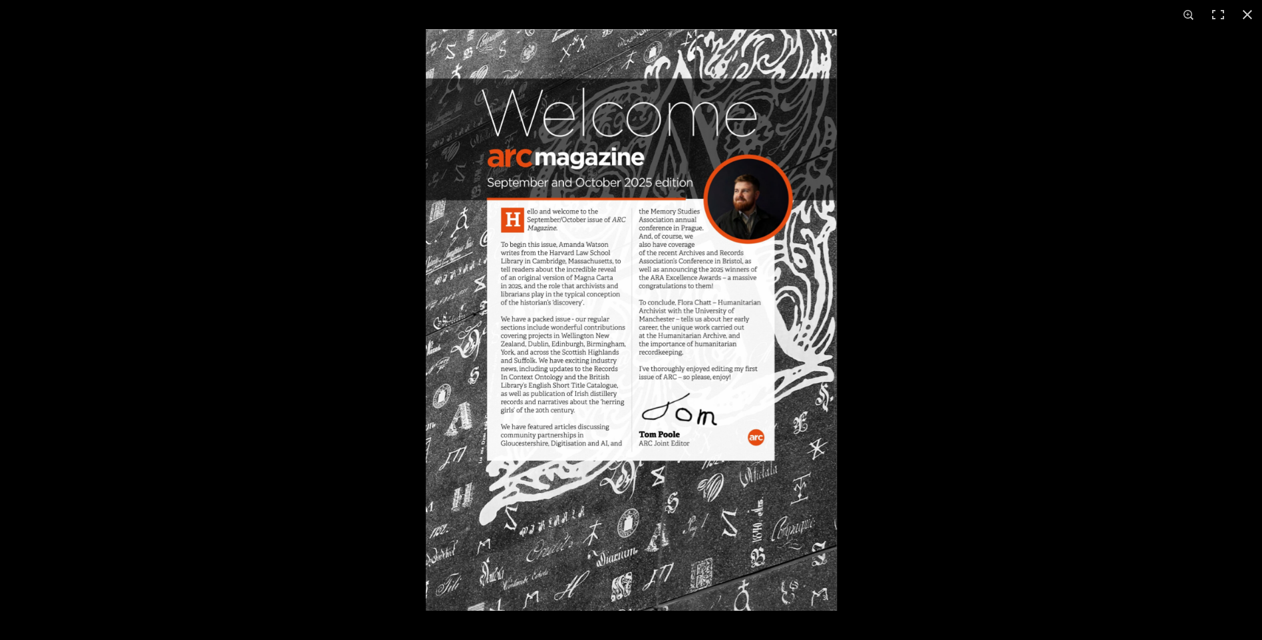
click at [631, 296] on img at bounding box center [631, 319] width 411 height 581
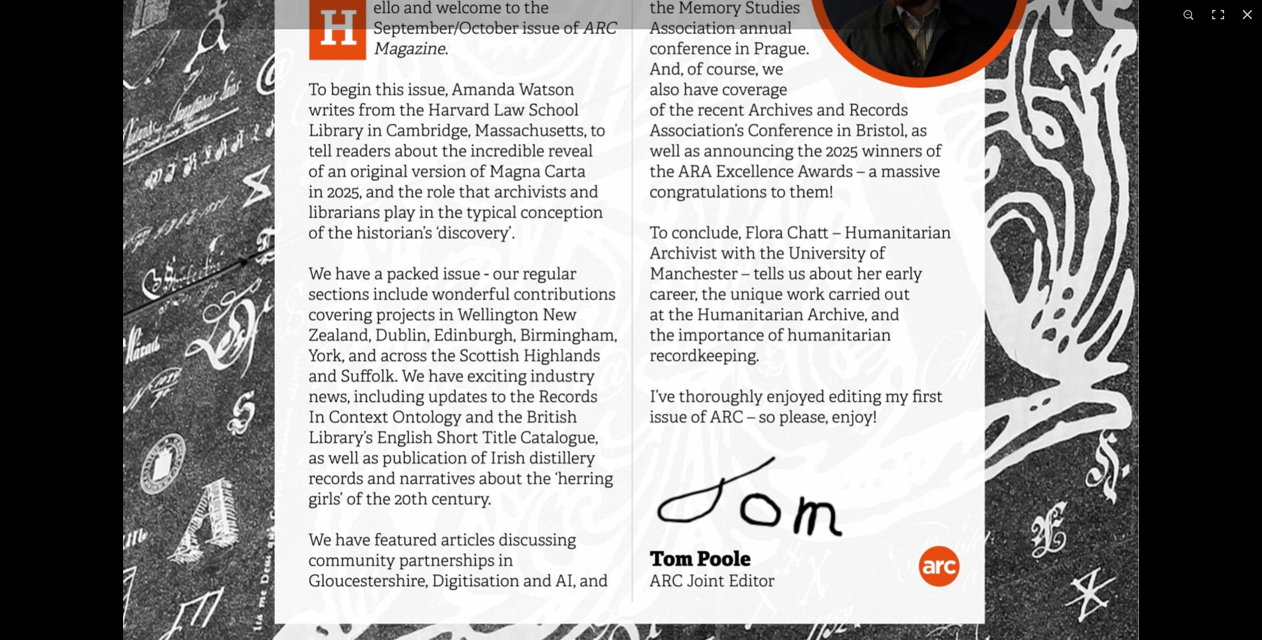
click at [687, 335] on img at bounding box center [631, 276] width 1016 height 1437
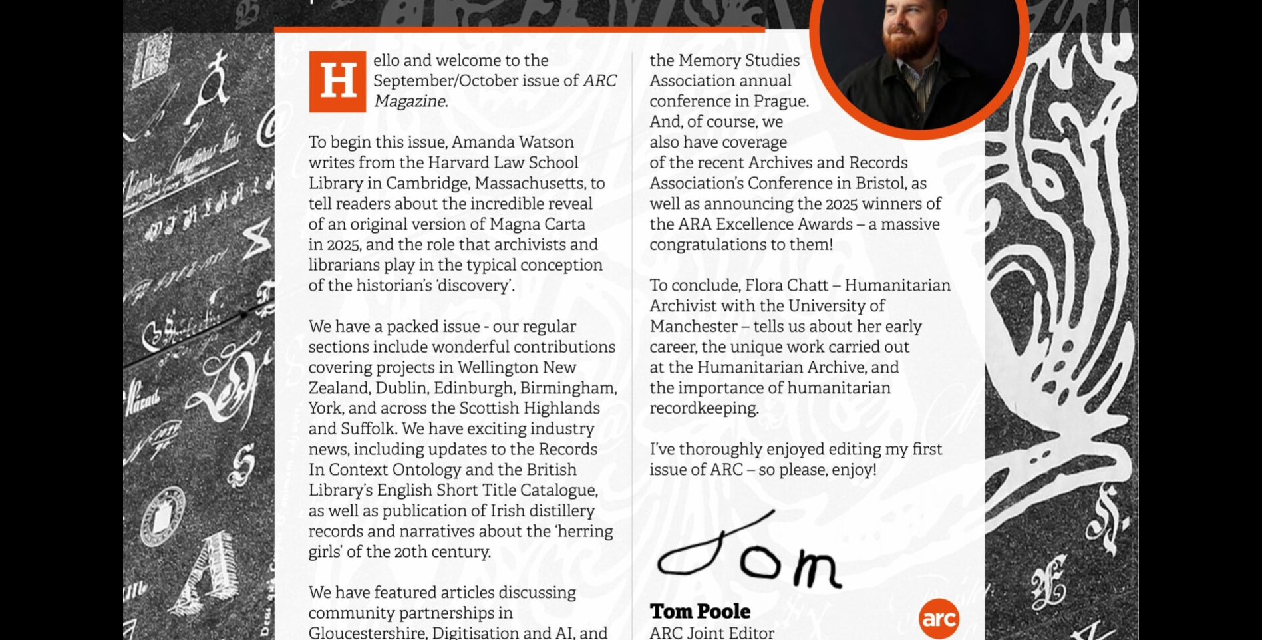
click at [540, 444] on img at bounding box center [631, 328] width 1016 height 1437
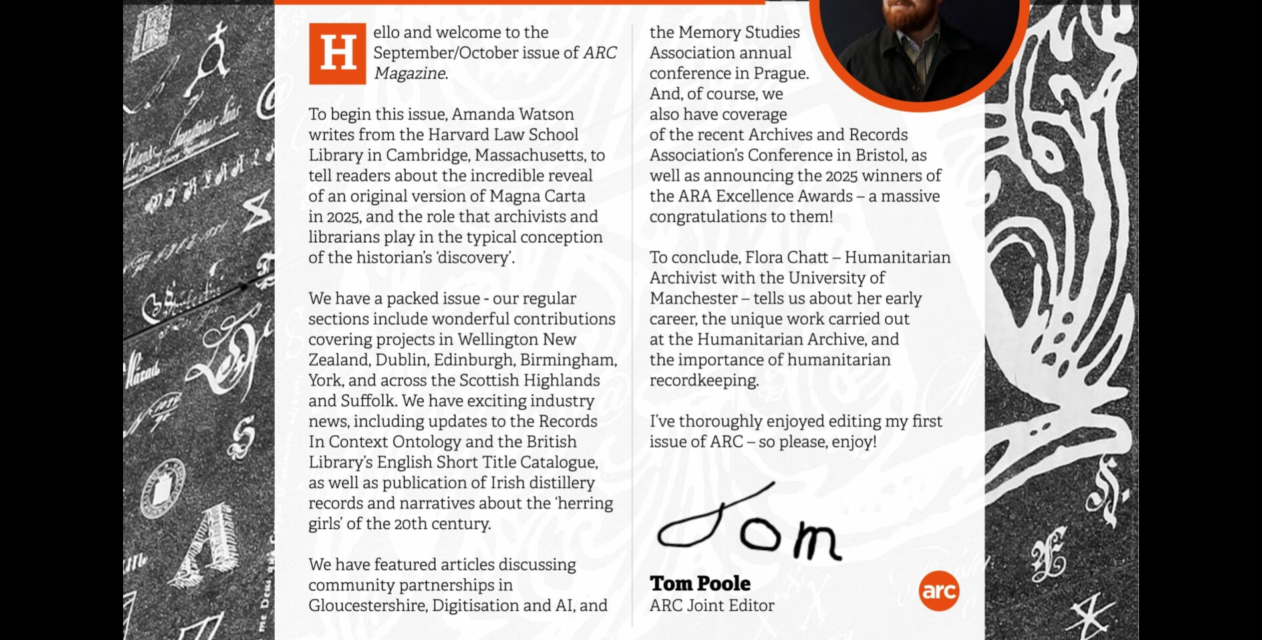
click at [537, 409] on img at bounding box center [631, 300] width 1016 height 1437
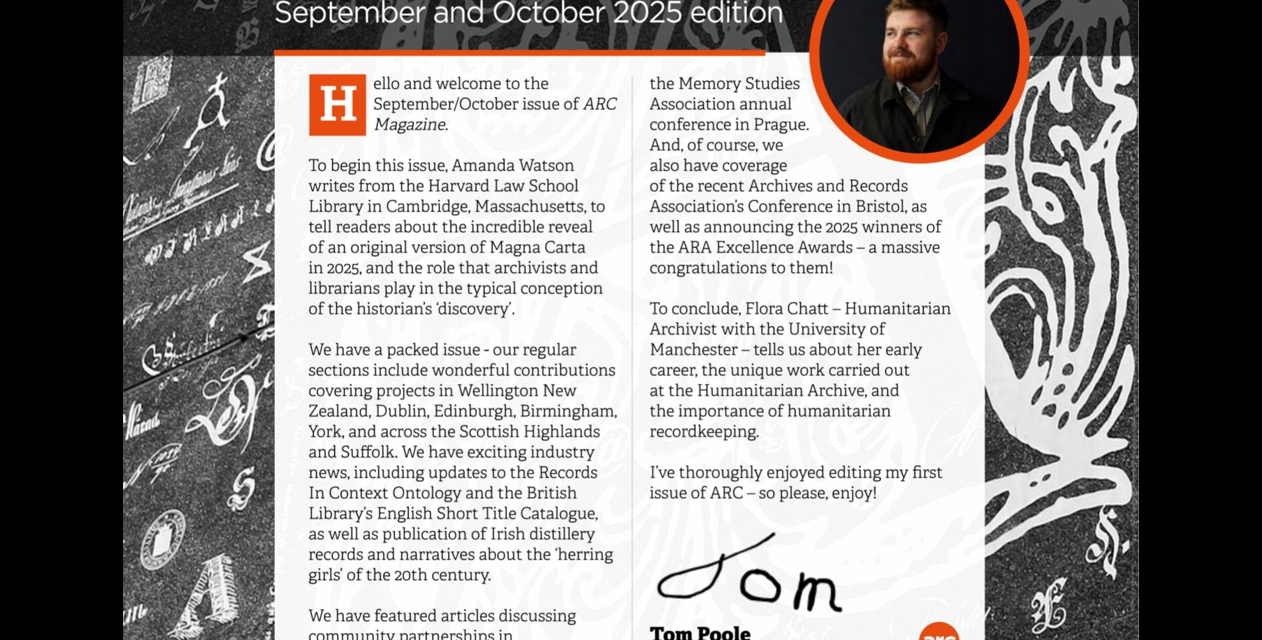
click at [605, 373] on img at bounding box center [631, 351] width 1016 height 1437
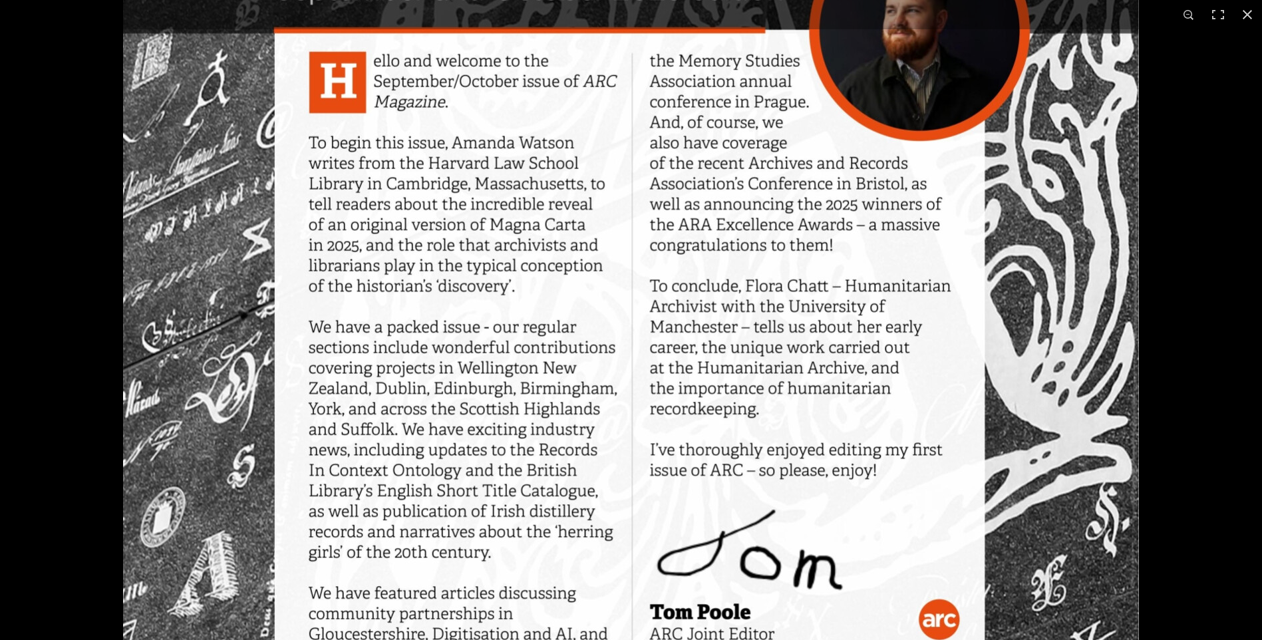
click at [607, 454] on img at bounding box center [631, 329] width 1016 height 1437
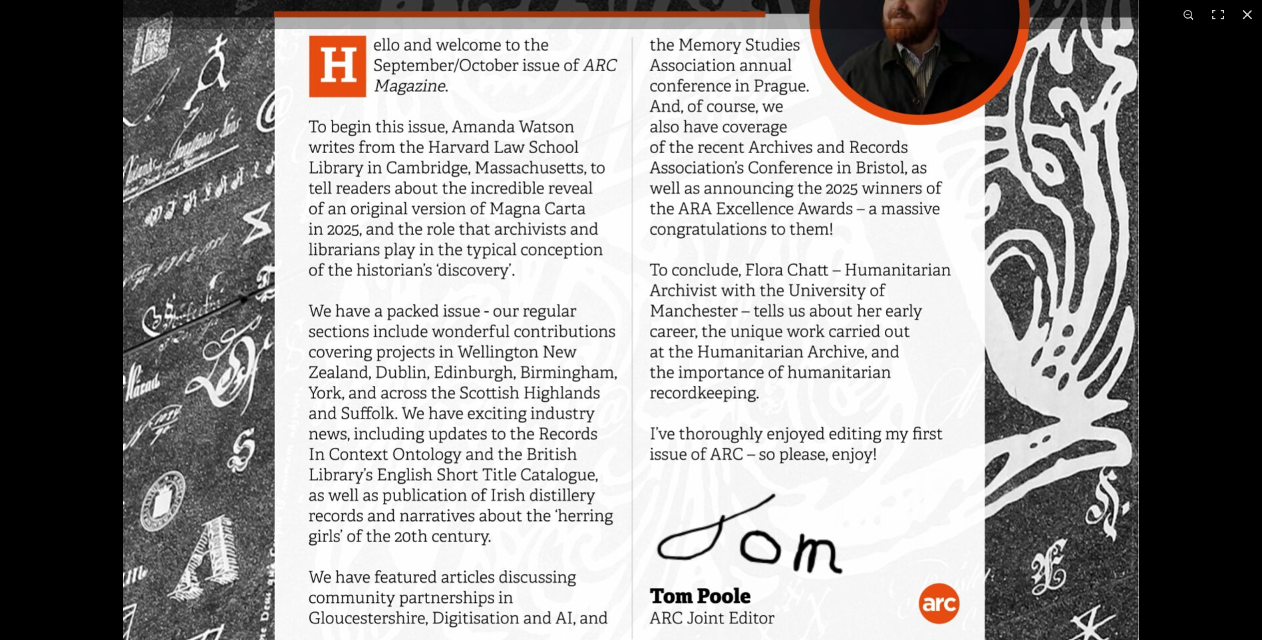
click at [802, 317] on img at bounding box center [631, 313] width 1016 height 1437
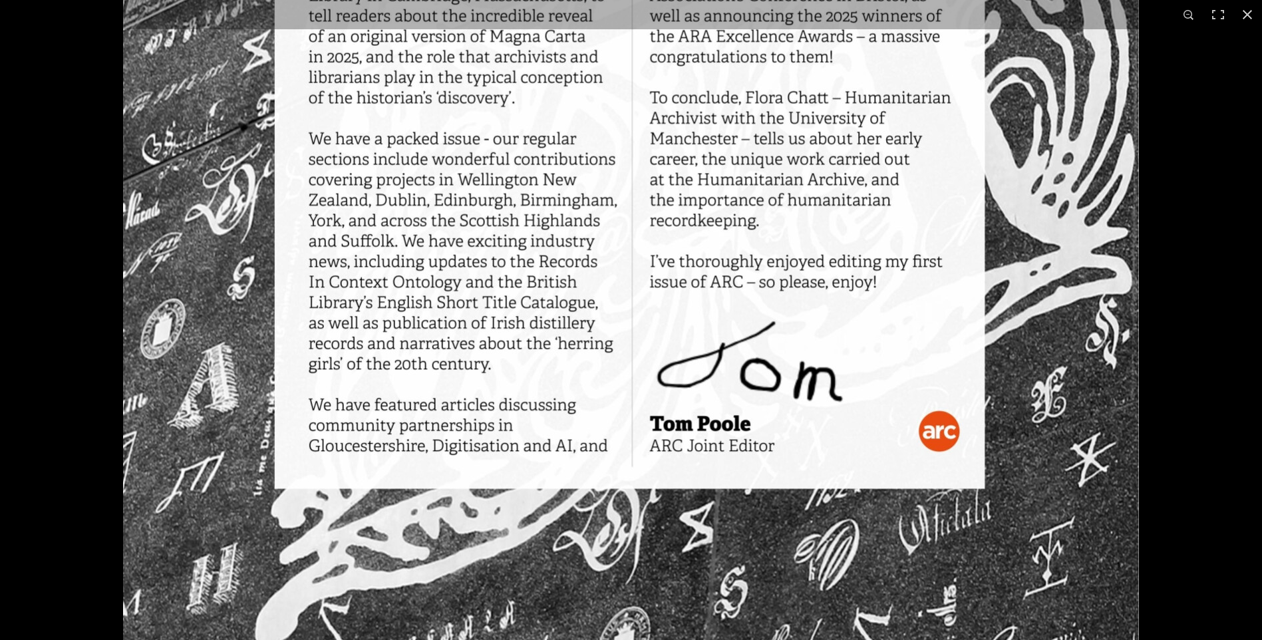
click at [836, 134] on img at bounding box center [631, 140] width 1016 height 1437
click at [1246, 15] on button at bounding box center [1247, 14] width 29 height 29
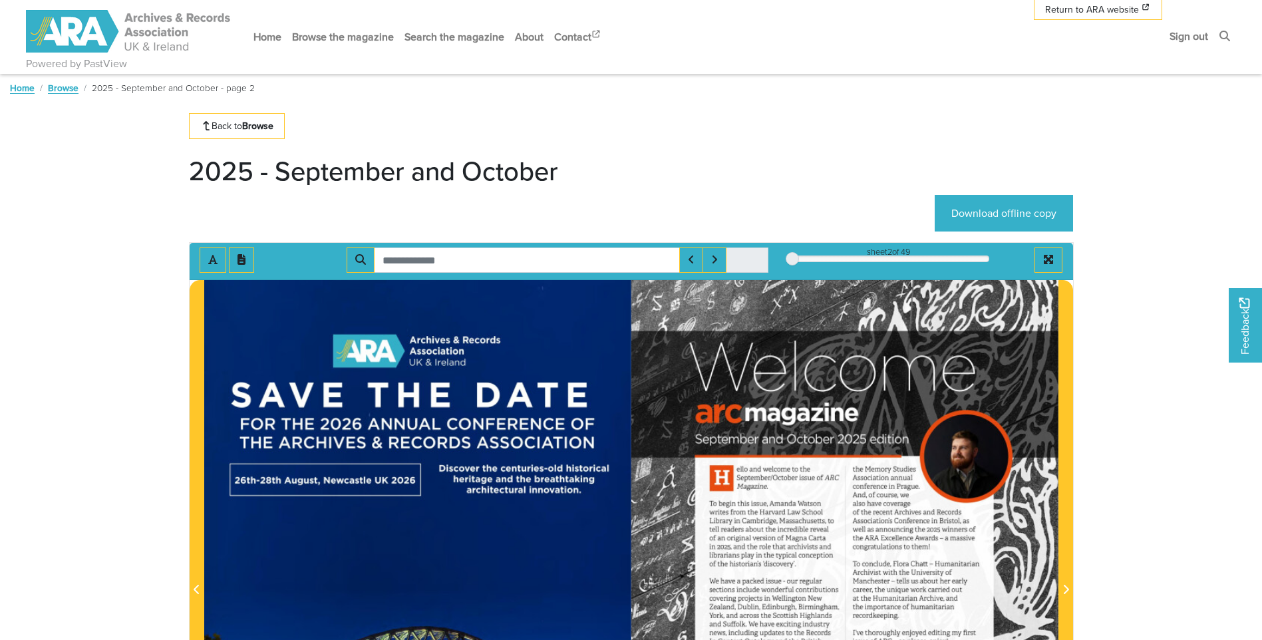
scroll to position [0, 0]
click at [799, 260] on div "2" at bounding box center [888, 259] width 201 height 13
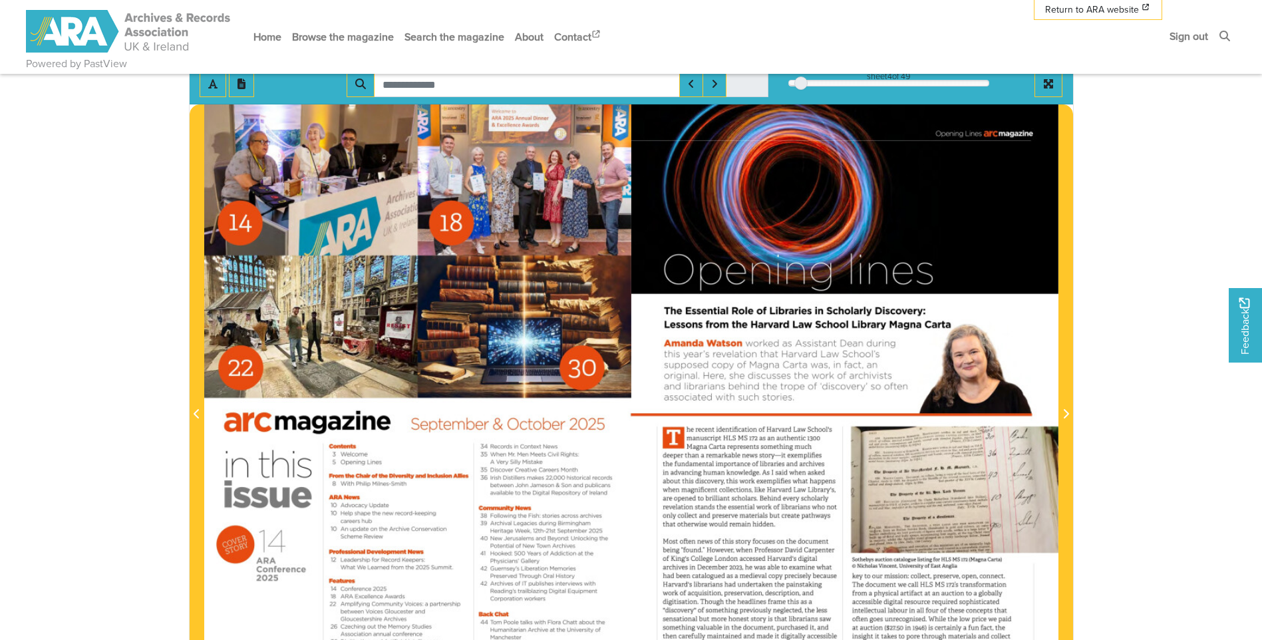
scroll to position [200, 0]
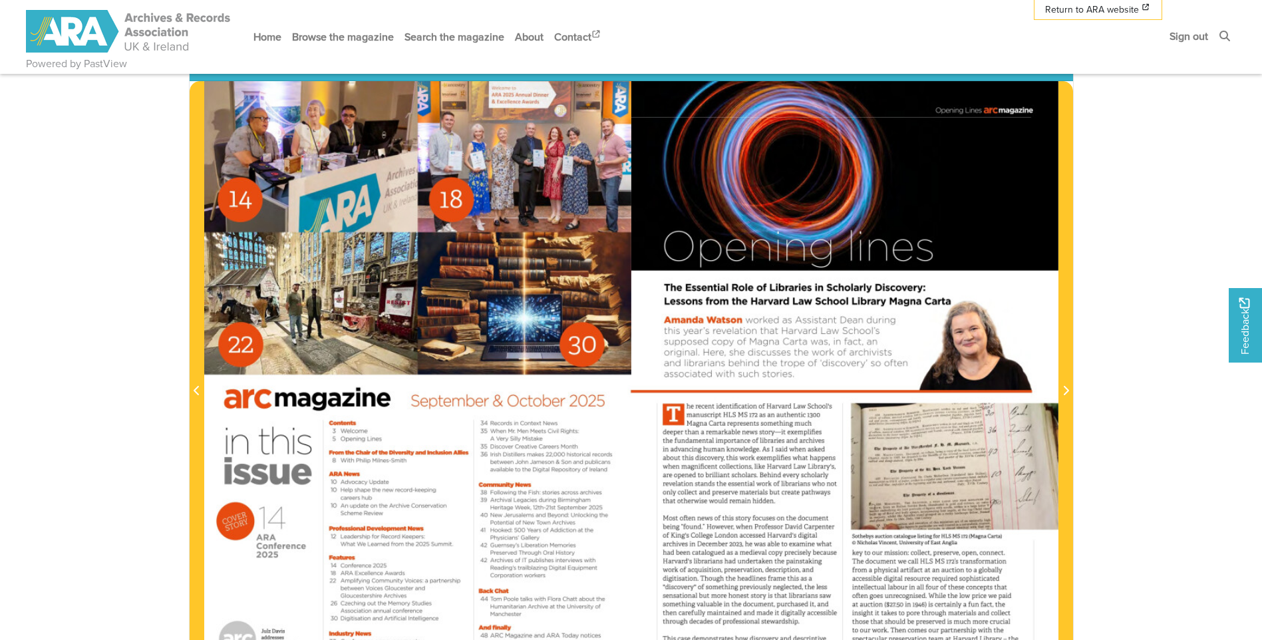
click at [364, 287] on div at bounding box center [417, 383] width 427 height 604
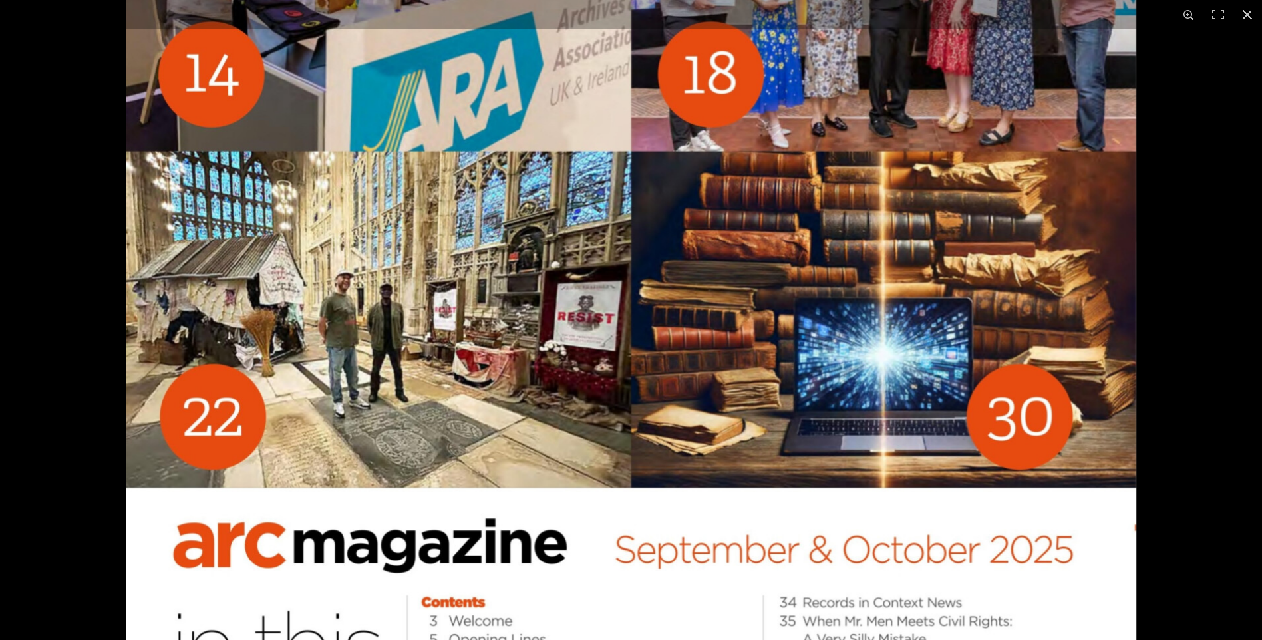
click at [840, 112] on img at bounding box center [631, 508] width 1010 height 1428
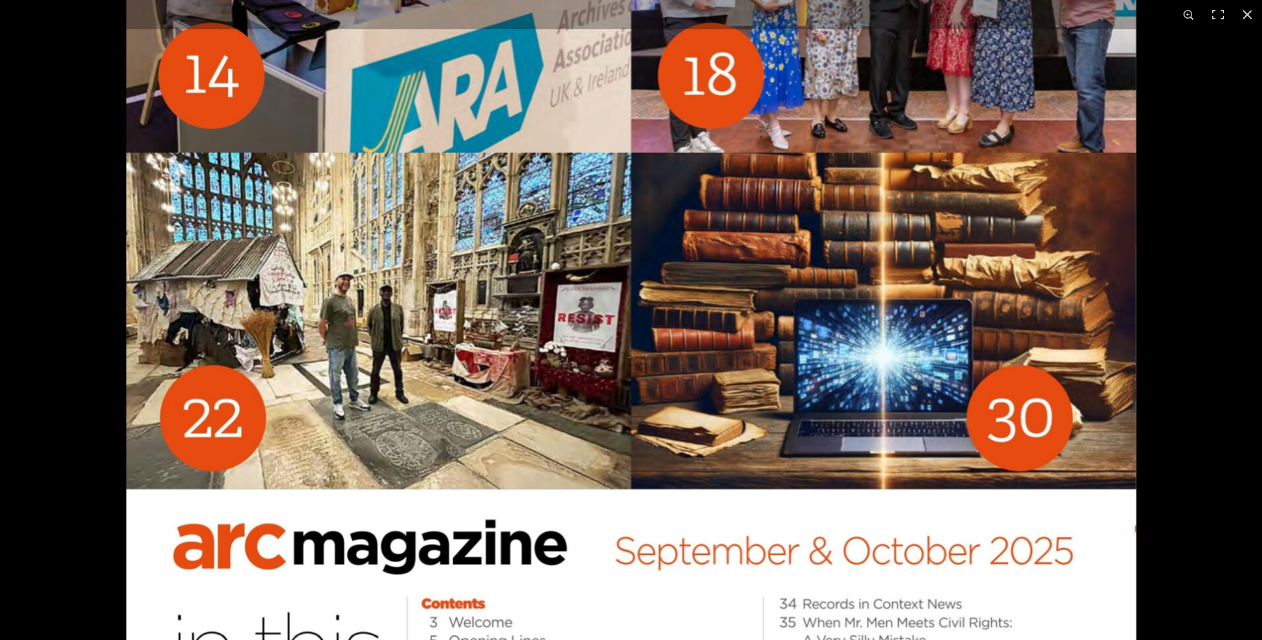
scroll to position [671, 0]
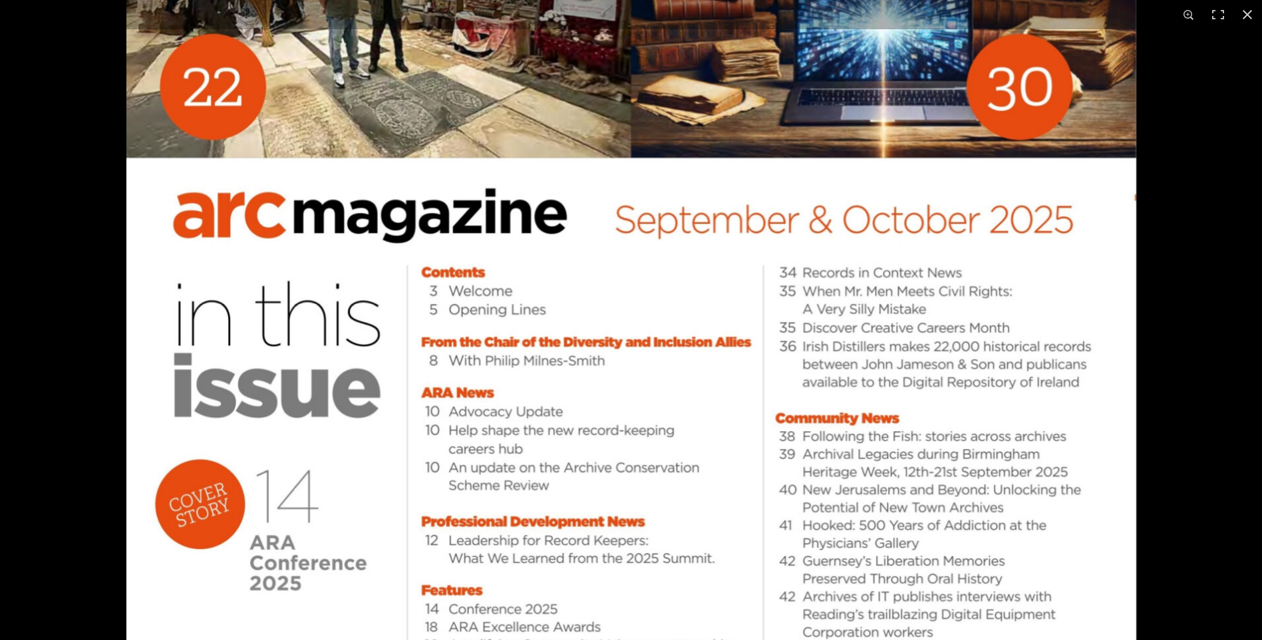
click at [842, 92] on img at bounding box center [631, 178] width 1010 height 1428
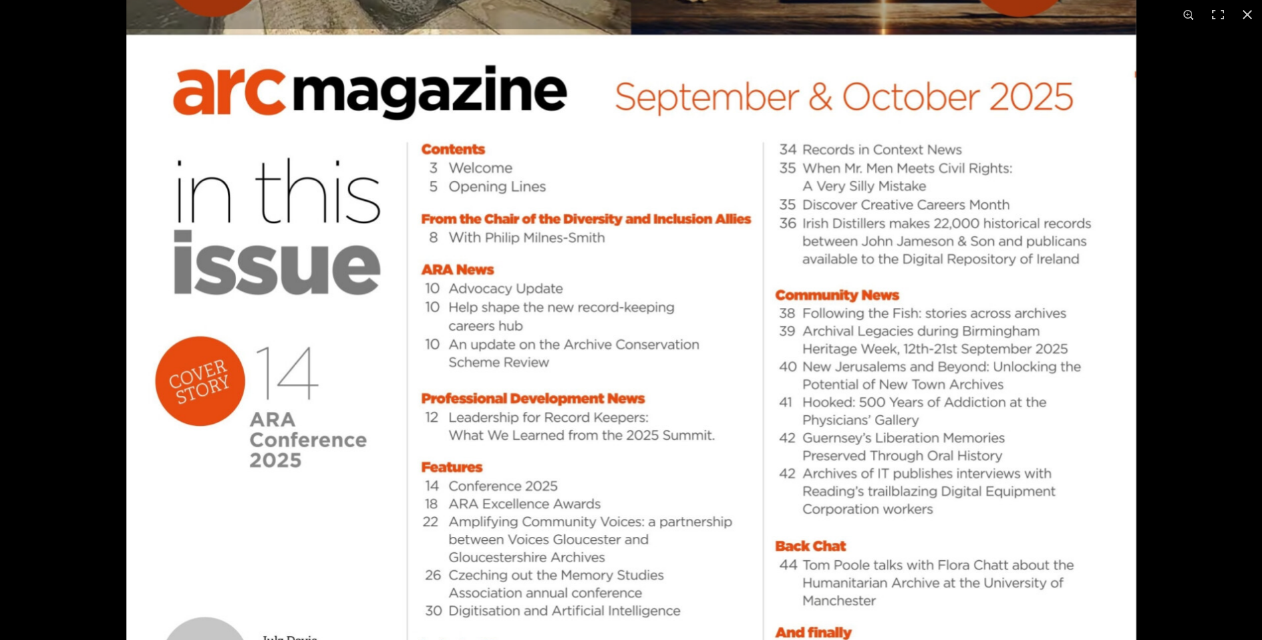
click at [802, 181] on img at bounding box center [631, 55] width 1010 height 1428
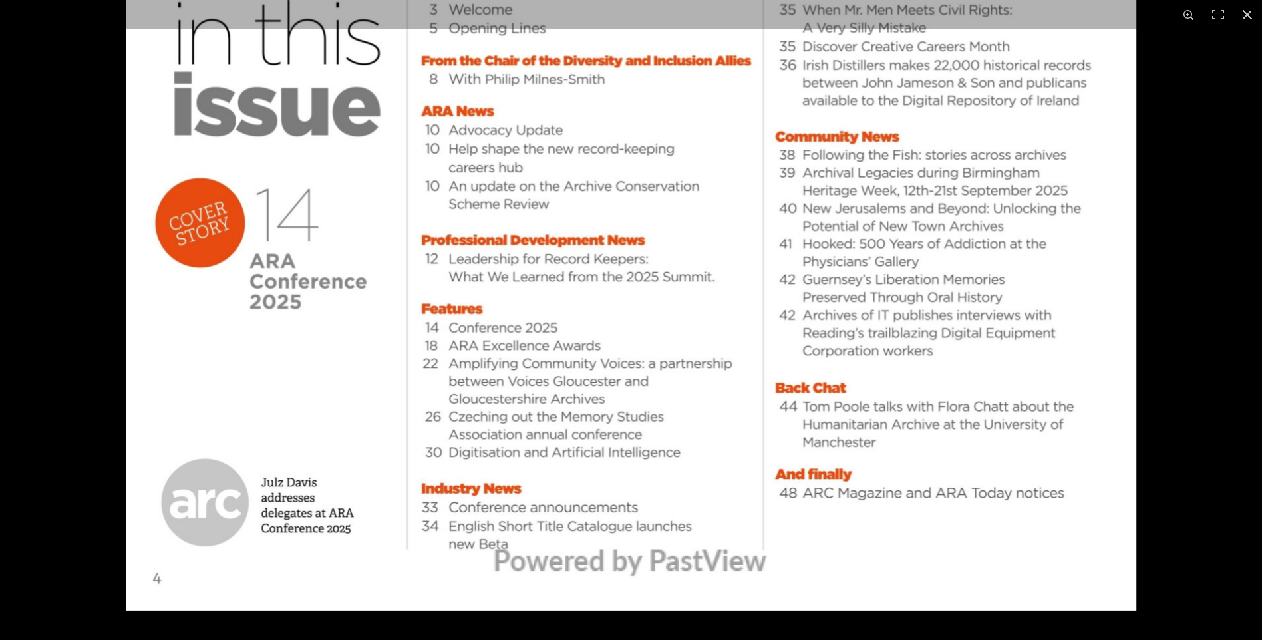
click at [1247, 9] on button at bounding box center [1247, 14] width 29 height 29
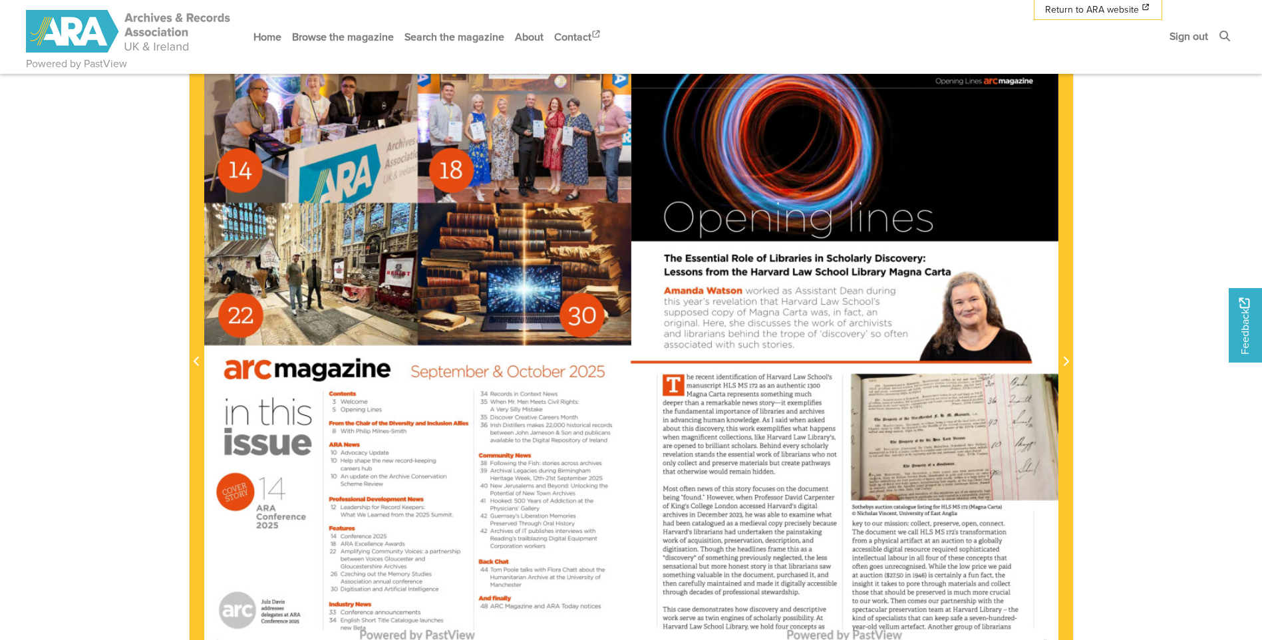
scroll to position [206, 0]
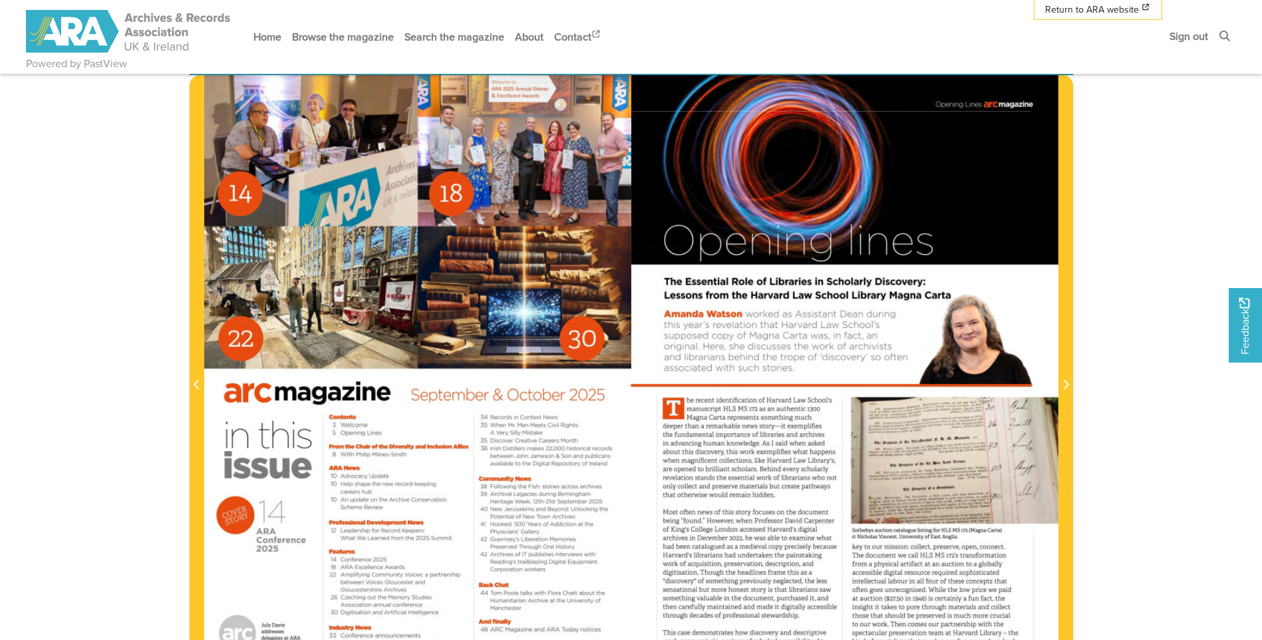
click at [802, 363] on div at bounding box center [844, 377] width 427 height 604
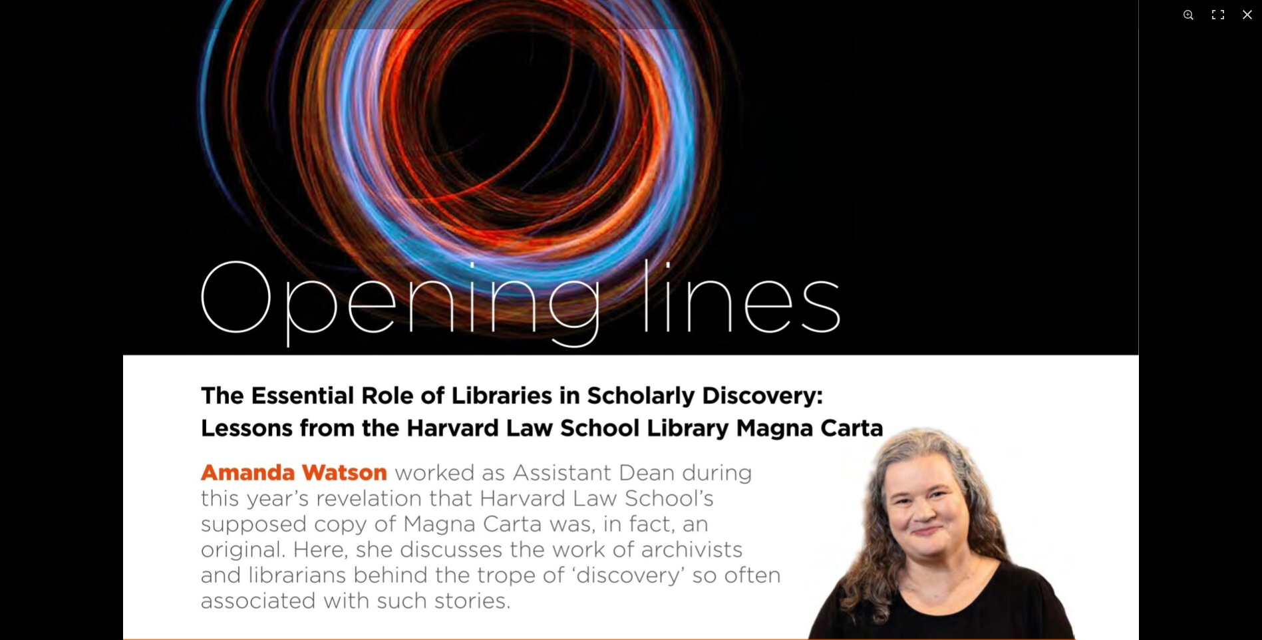
scroll to position [0, 0]
click at [572, 446] on img at bounding box center [631, 622] width 1016 height 1437
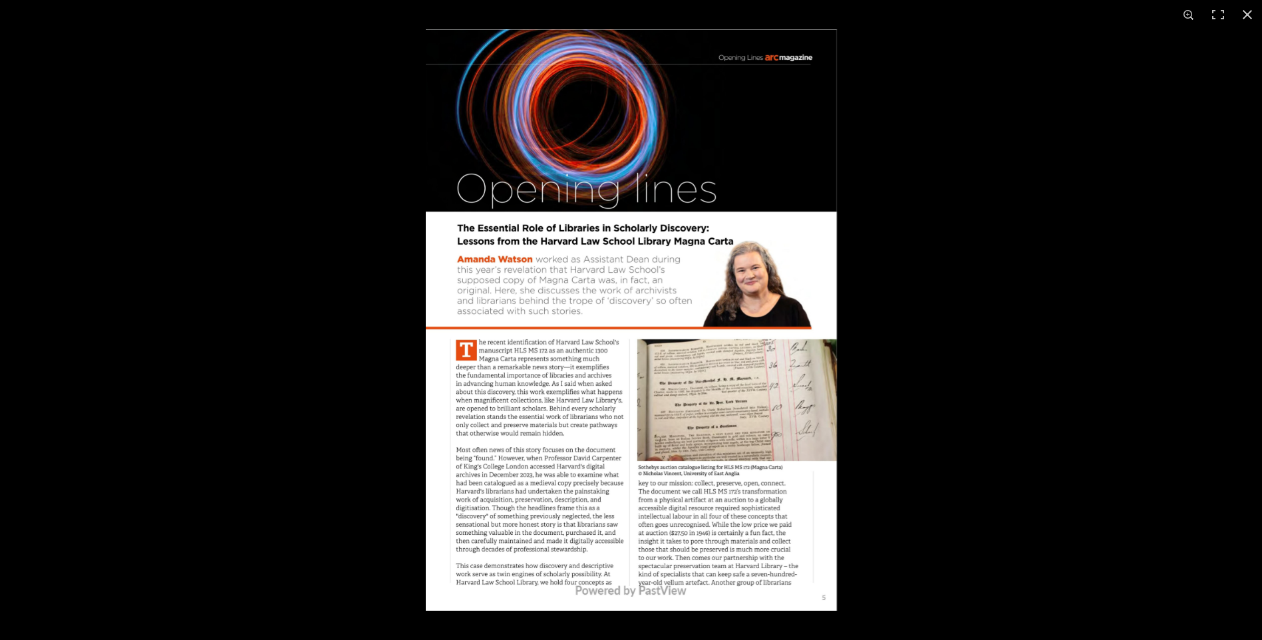
click at [586, 424] on img at bounding box center [631, 319] width 411 height 581
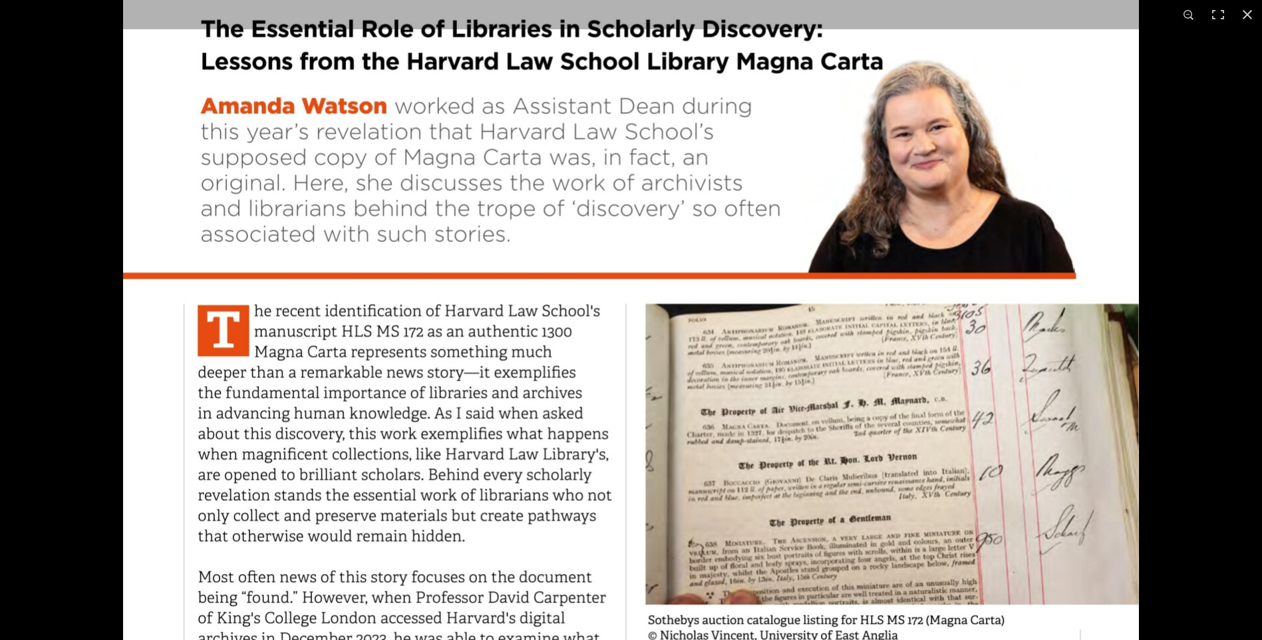
click at [591, 373] on img at bounding box center [631, 256] width 1016 height 1437
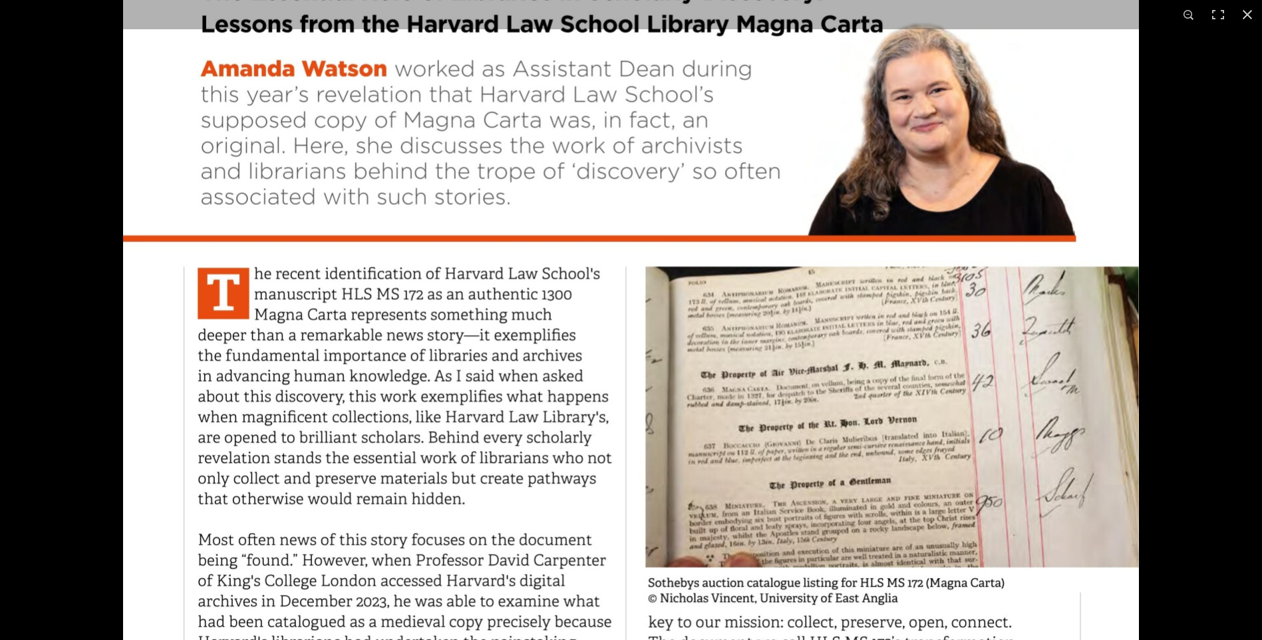
click at [527, 413] on img at bounding box center [631, 218] width 1016 height 1437
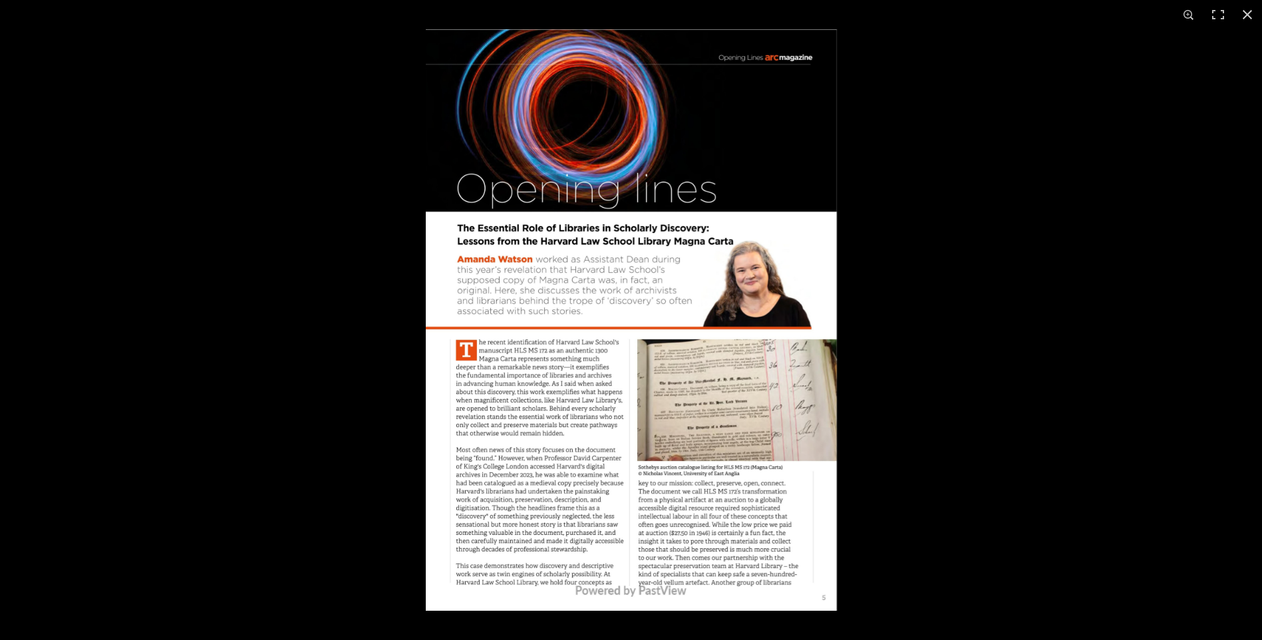
click at [624, 577] on img at bounding box center [631, 319] width 411 height 581
click at [623, 576] on img at bounding box center [631, 319] width 411 height 581
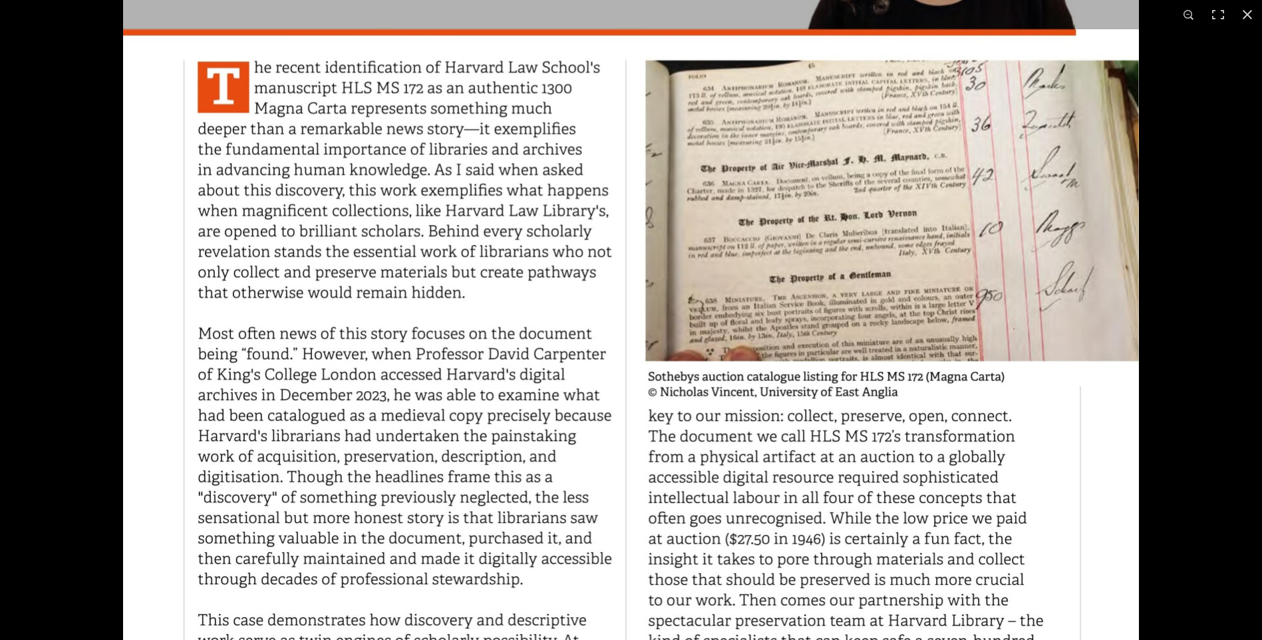
click at [615, 526] on img at bounding box center [631, 12] width 1016 height 1437
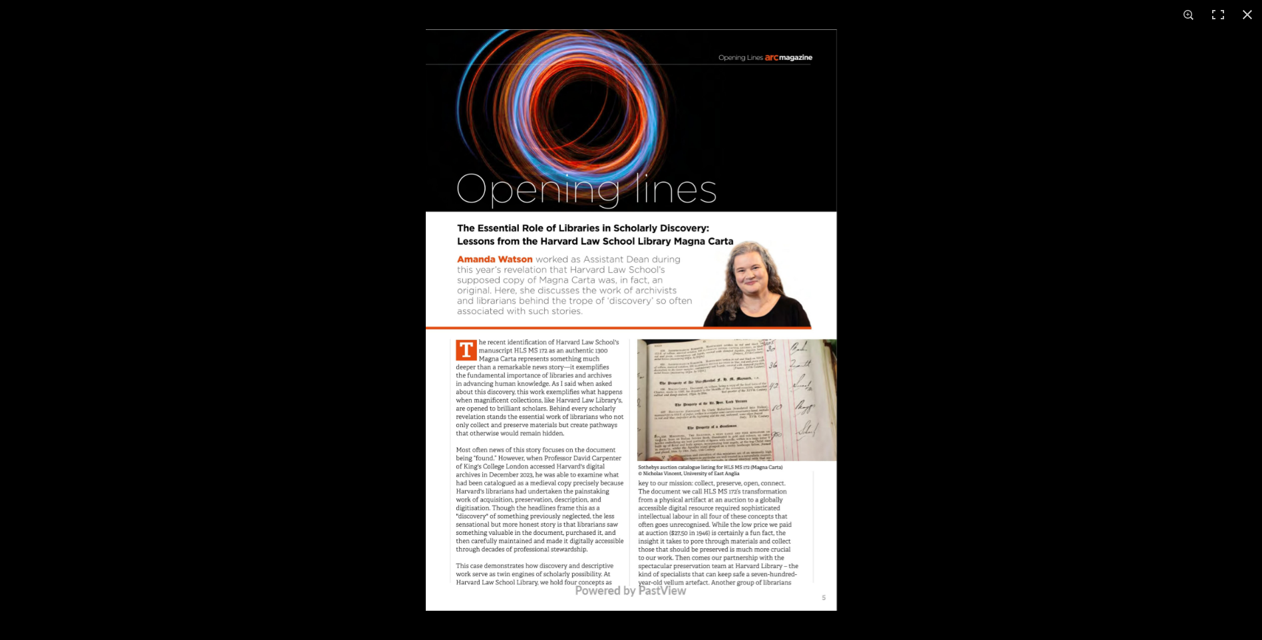
click at [603, 540] on img at bounding box center [631, 319] width 411 height 581
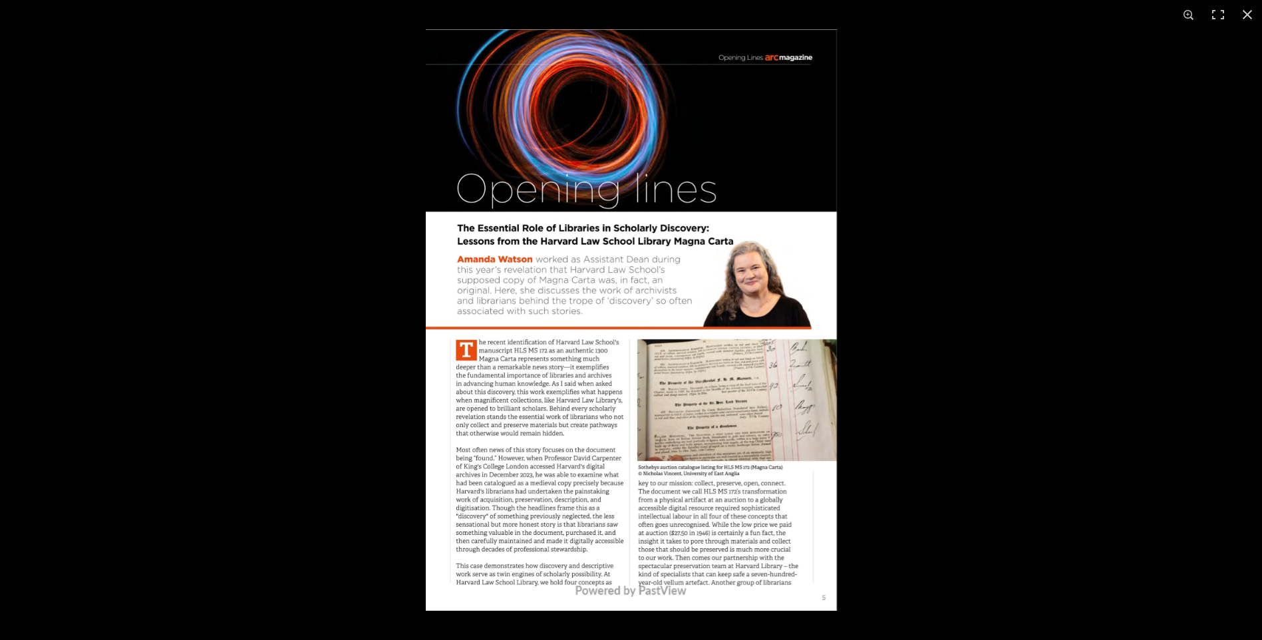
click at [538, 470] on img at bounding box center [631, 319] width 411 height 581
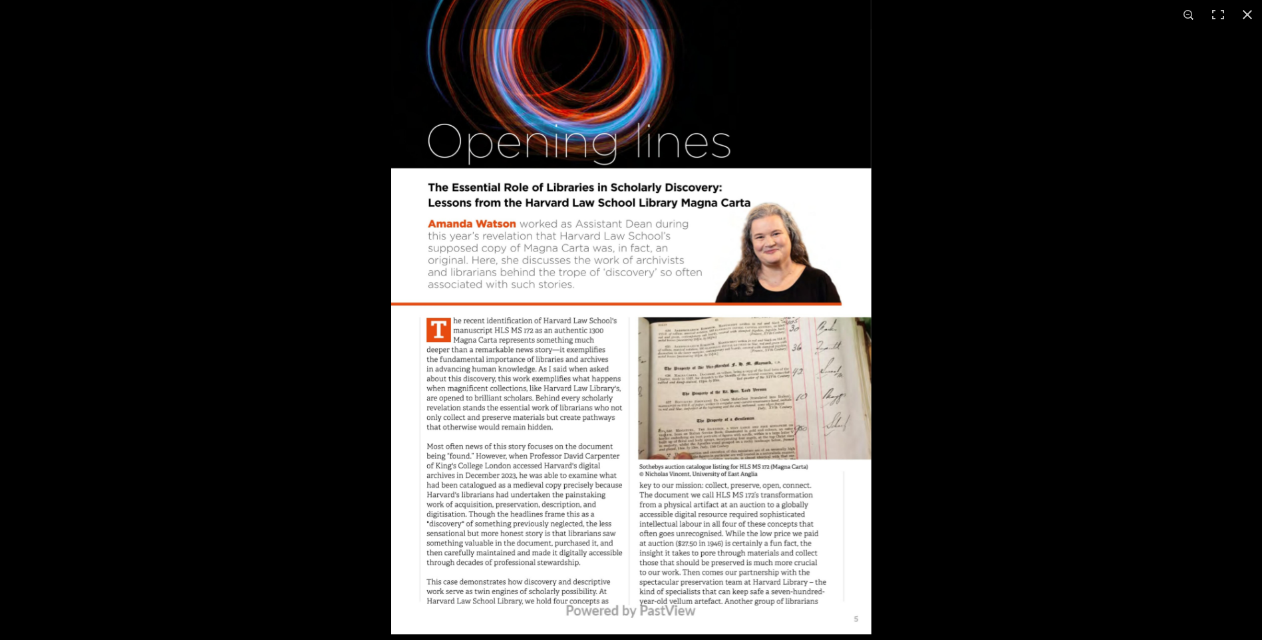
click at [539, 471] on img at bounding box center [631, 294] width 480 height 679
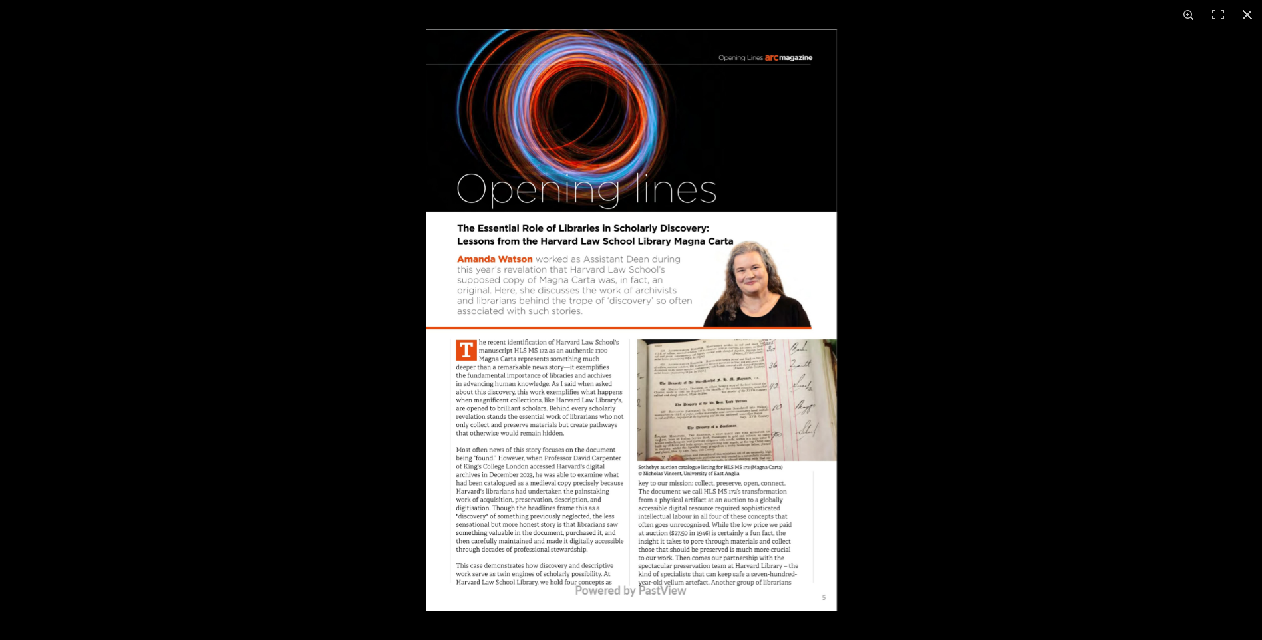
click at [615, 491] on img at bounding box center [631, 319] width 411 height 581
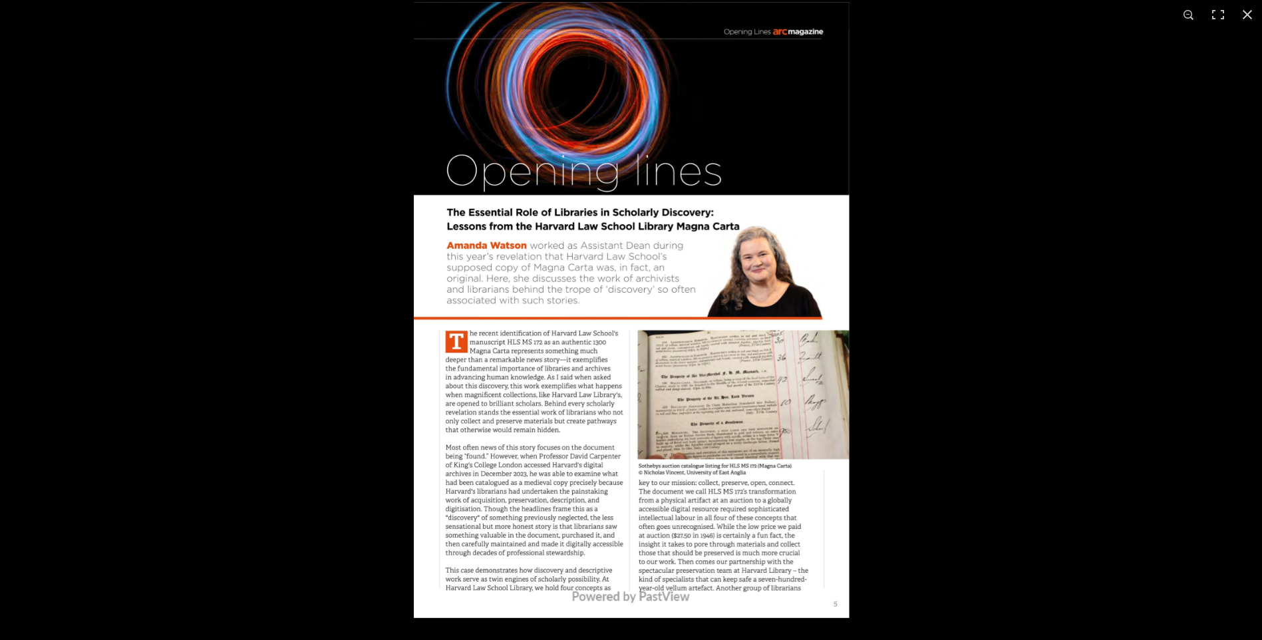
click at [613, 492] on img at bounding box center [632, 310] width 436 height 616
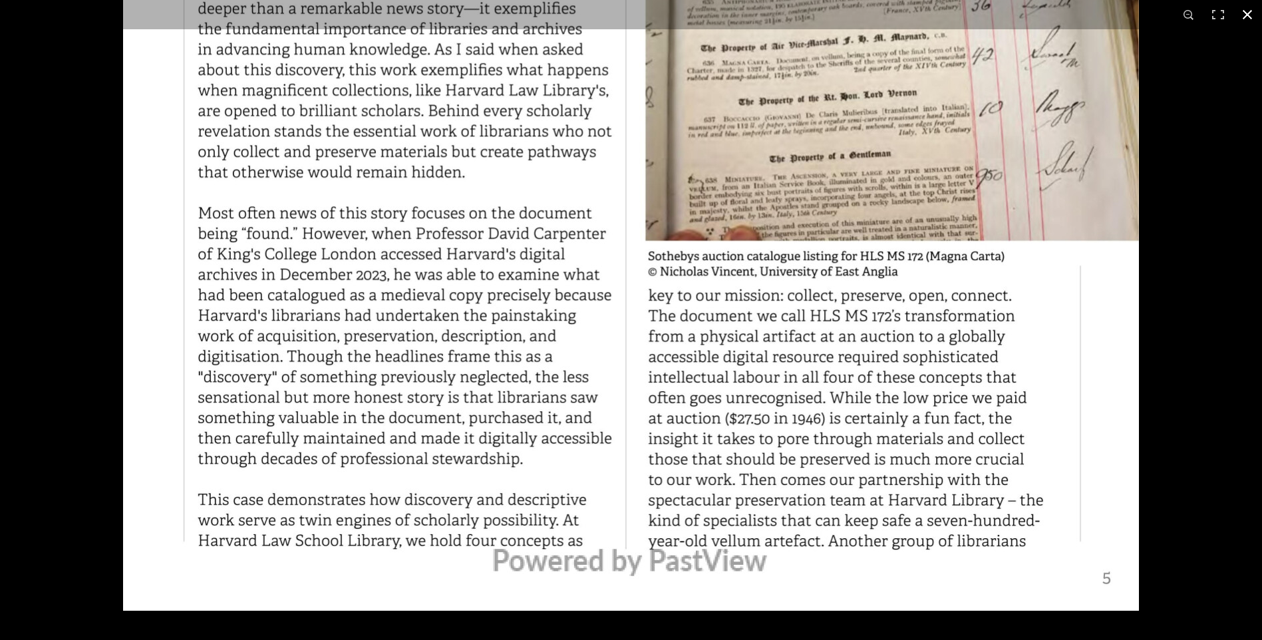
click at [1248, 14] on button at bounding box center [1247, 14] width 29 height 29
